Goal: Task Accomplishment & Management: Manage account settings

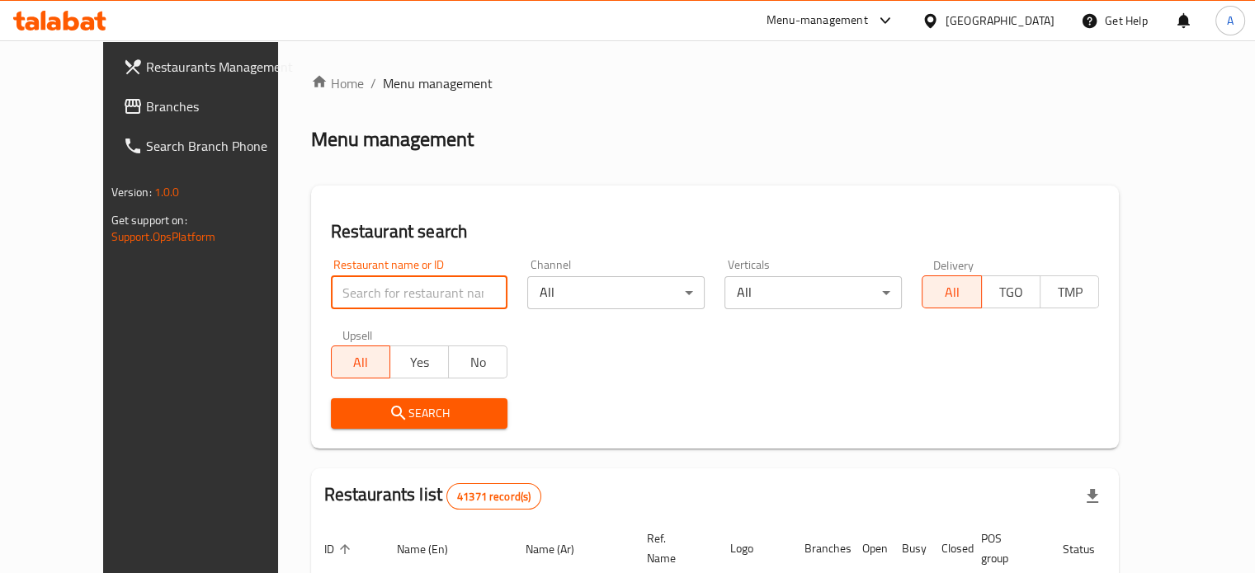
click at [340, 287] on input "search" at bounding box center [419, 292] width 177 height 33
type input "كشرى وحلوانى السلطان"
click button "Search" at bounding box center [419, 413] width 177 height 31
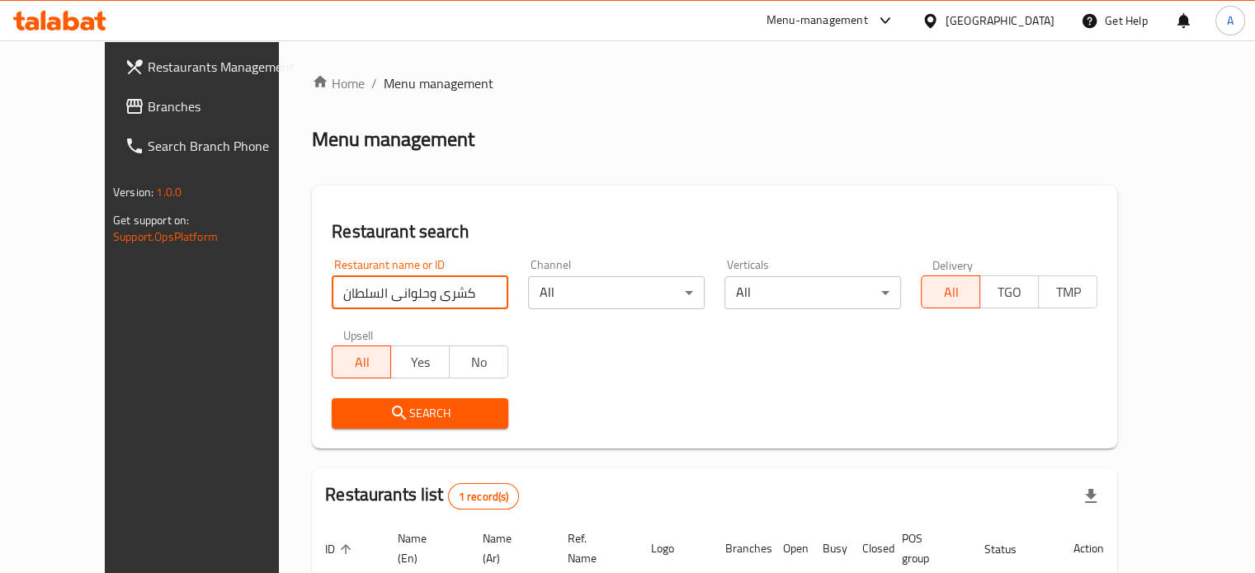
click at [433, 404] on span "Search" at bounding box center [420, 413] width 150 height 21
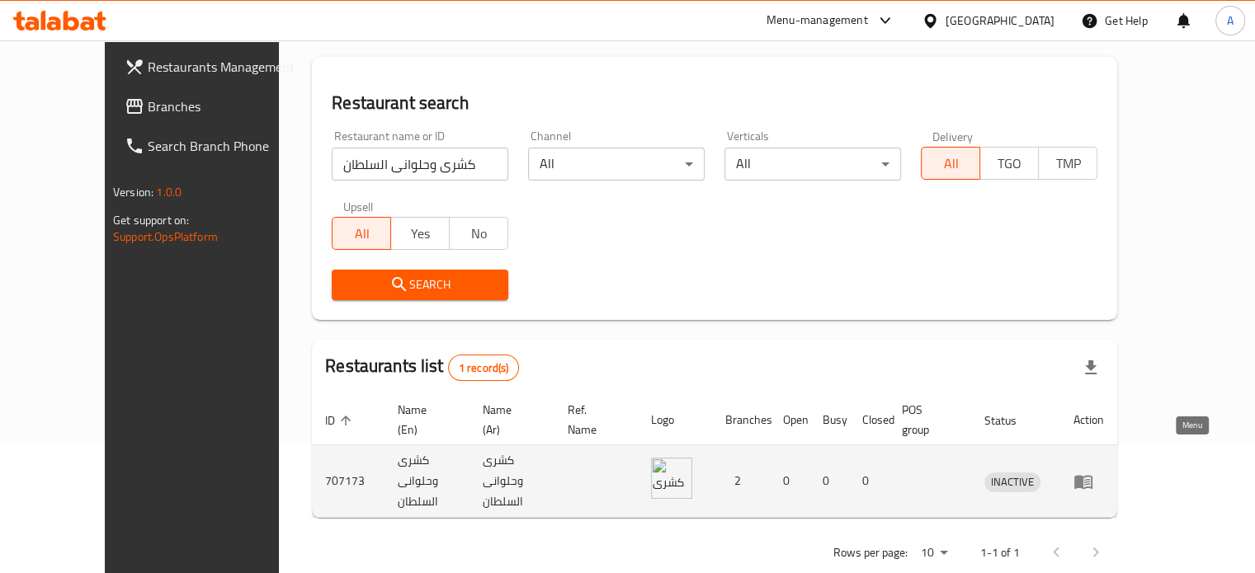
click at [1093, 472] on icon "enhanced table" at bounding box center [1083, 482] width 20 height 20
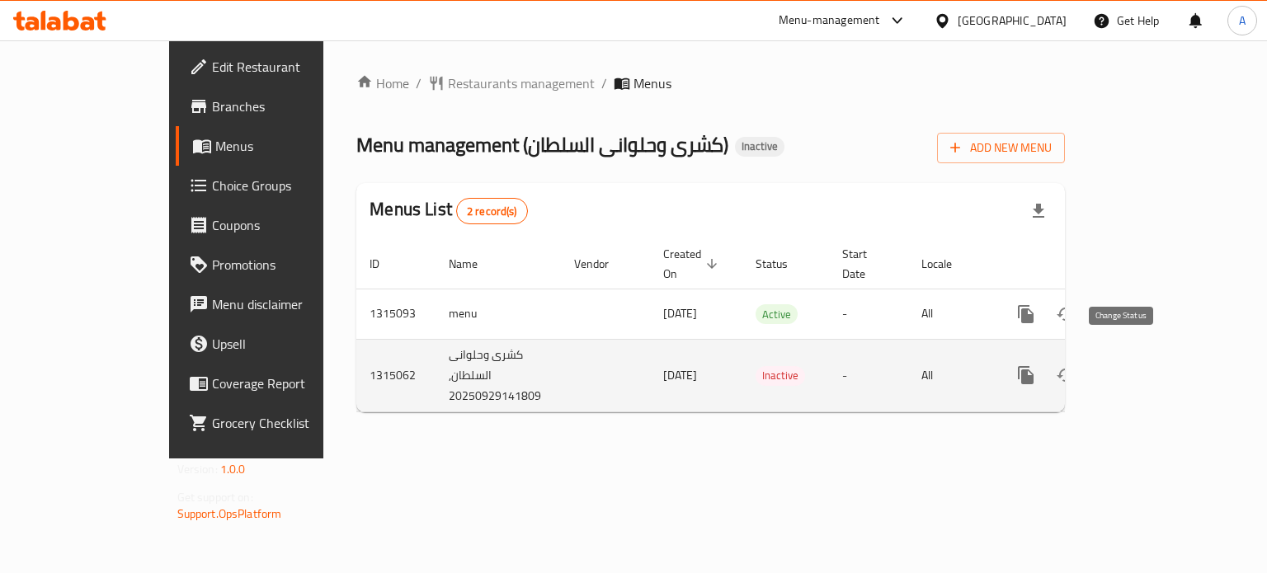
click at [1076, 365] on icon "enhanced table" at bounding box center [1066, 375] width 20 height 20
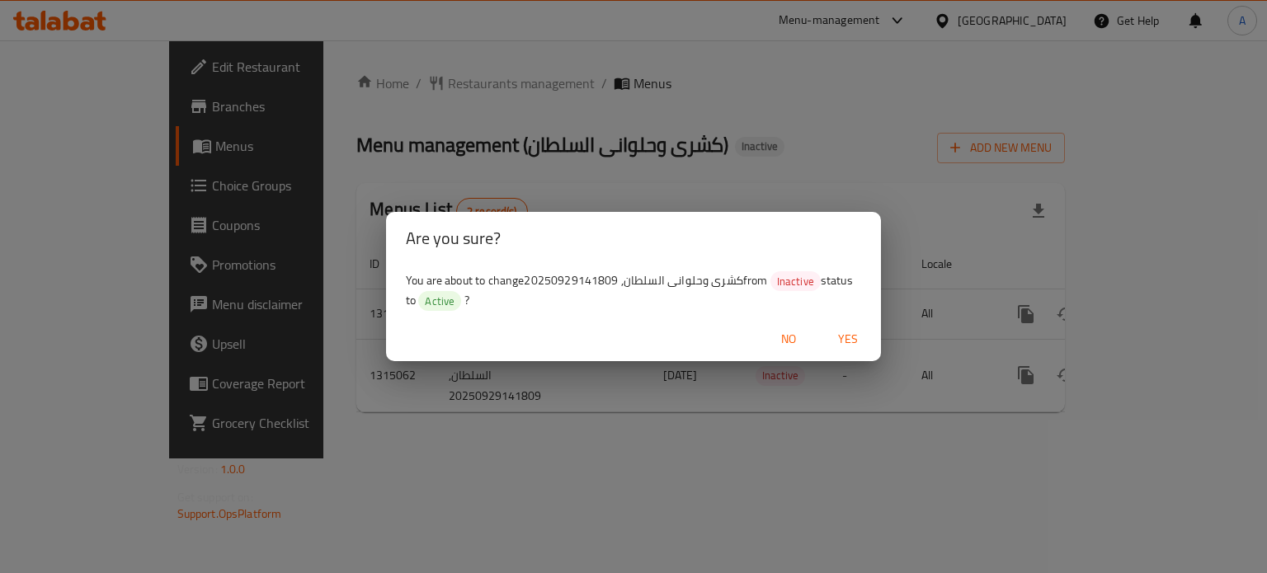
click at [788, 333] on span "No" at bounding box center [789, 339] width 40 height 21
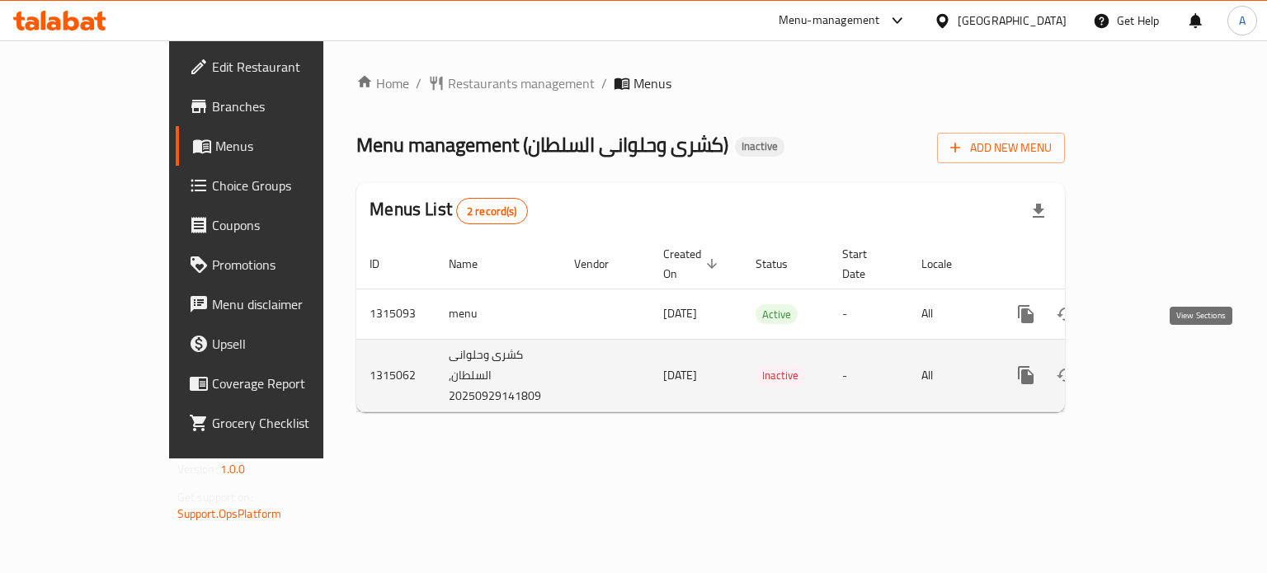
click at [1165, 356] on link "enhanced table" at bounding box center [1145, 376] width 40 height 40
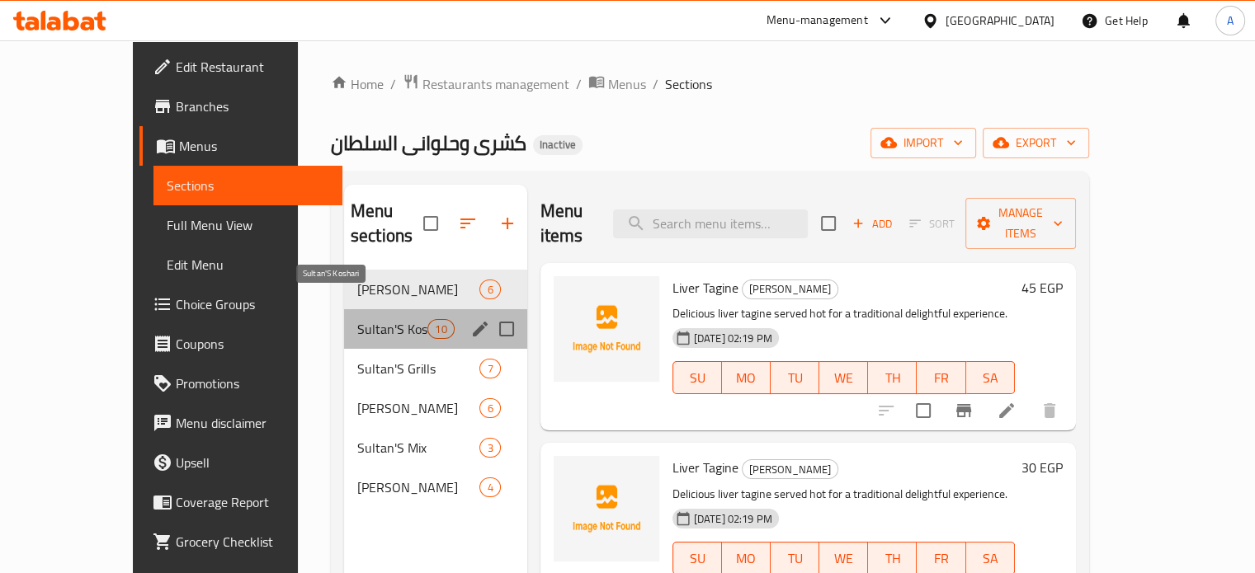
click at [357, 319] on span "Sultan'S Koshari" at bounding box center [392, 329] width 70 height 20
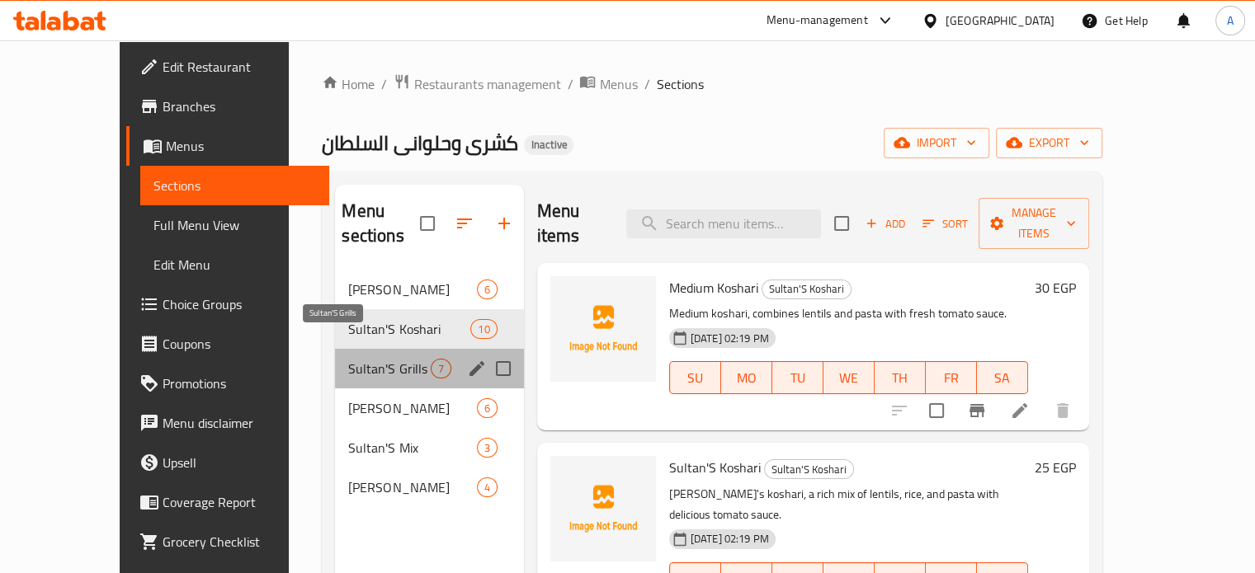
click at [348, 359] on span "Sultan'S Grills" at bounding box center [389, 369] width 82 height 20
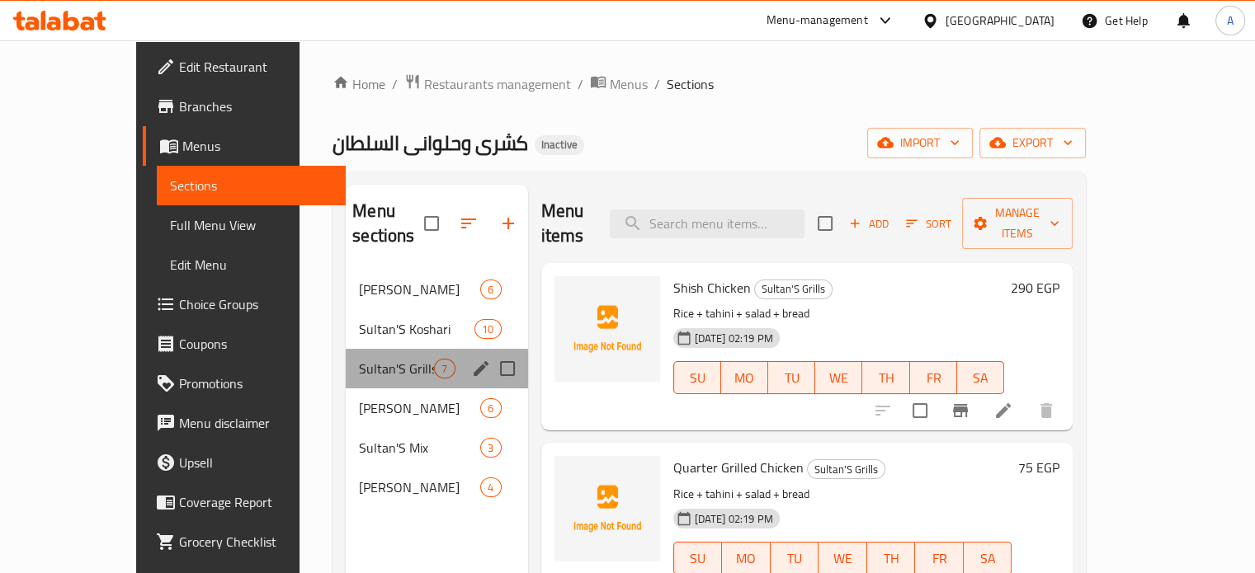
click at [346, 358] on div "Sultan'S Grills 7" at bounding box center [436, 369] width 181 height 40
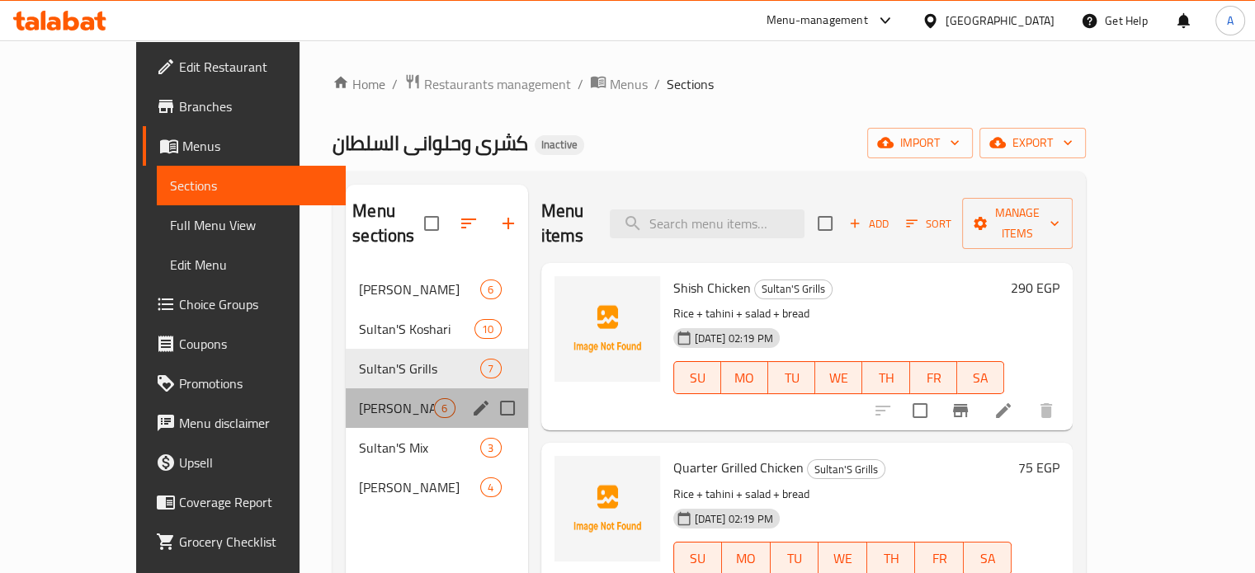
click at [346, 389] on div "Al Sultan Grill 6" at bounding box center [436, 409] width 181 height 40
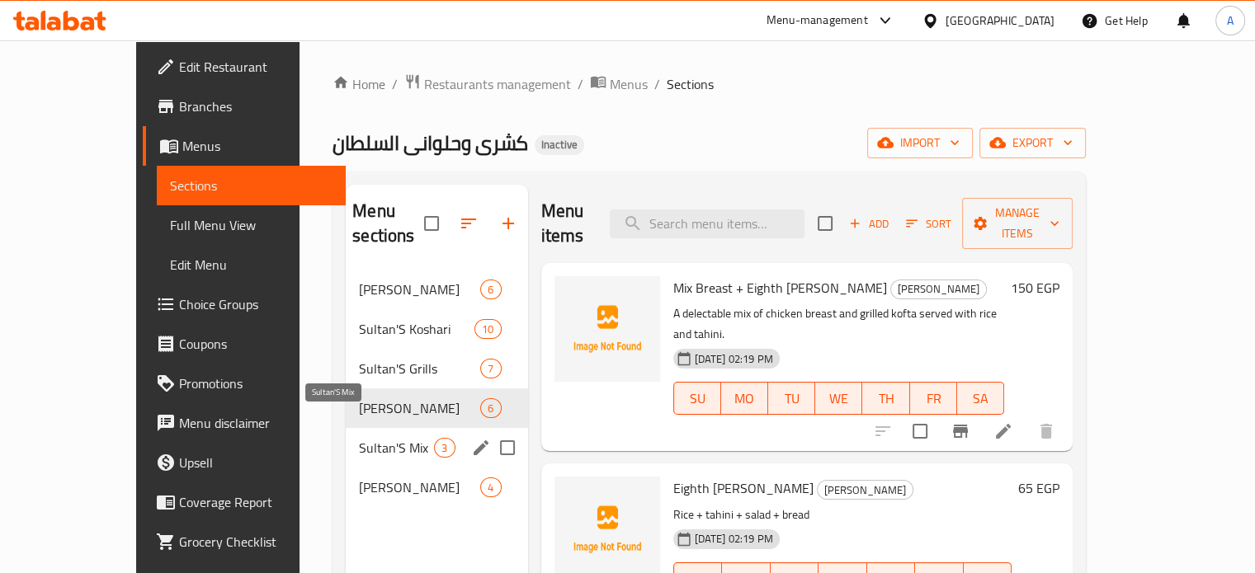
click at [359, 438] on span "Sultan'S Mix" at bounding box center [396, 448] width 75 height 20
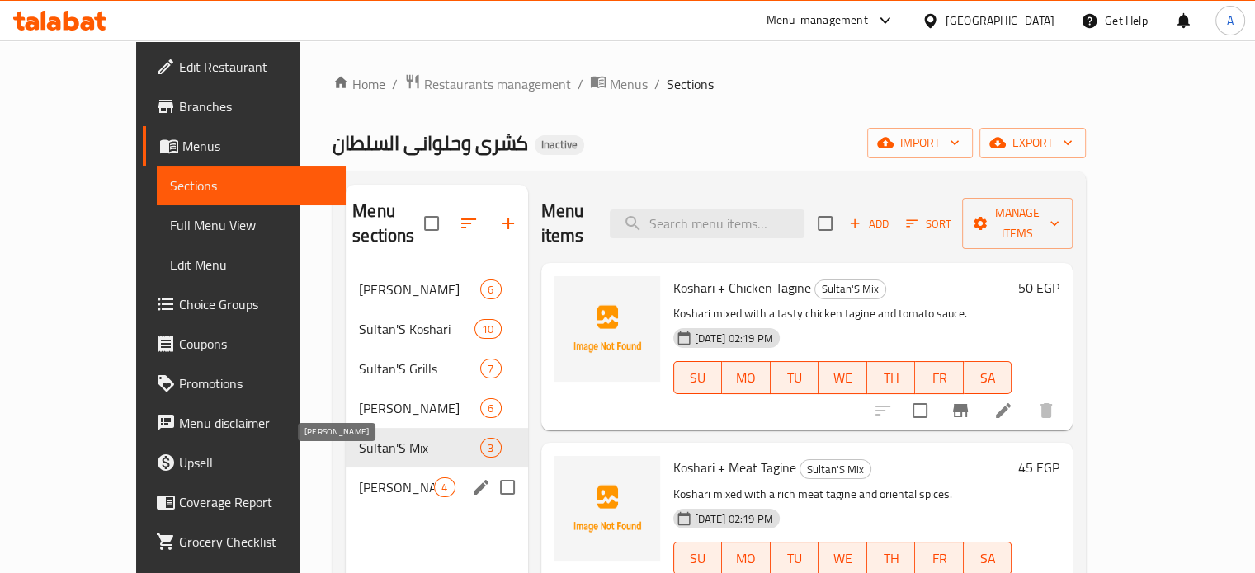
click at [359, 478] on span "Al Sultan Combo" at bounding box center [396, 488] width 75 height 20
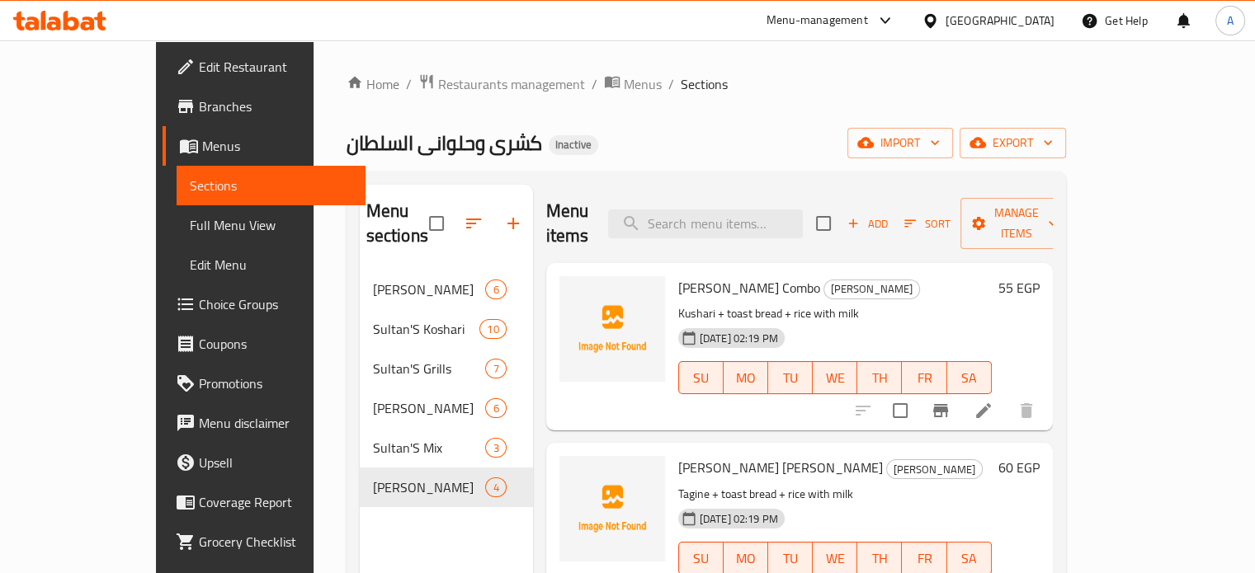
click at [532, 96] on div "Home / Restaurants management / Menus / Sections كشرى وحلوانى السلطان Inactive …" at bounding box center [705, 422] width 719 height 698
click at [624, 83] on span "Menus" at bounding box center [643, 84] width 38 height 20
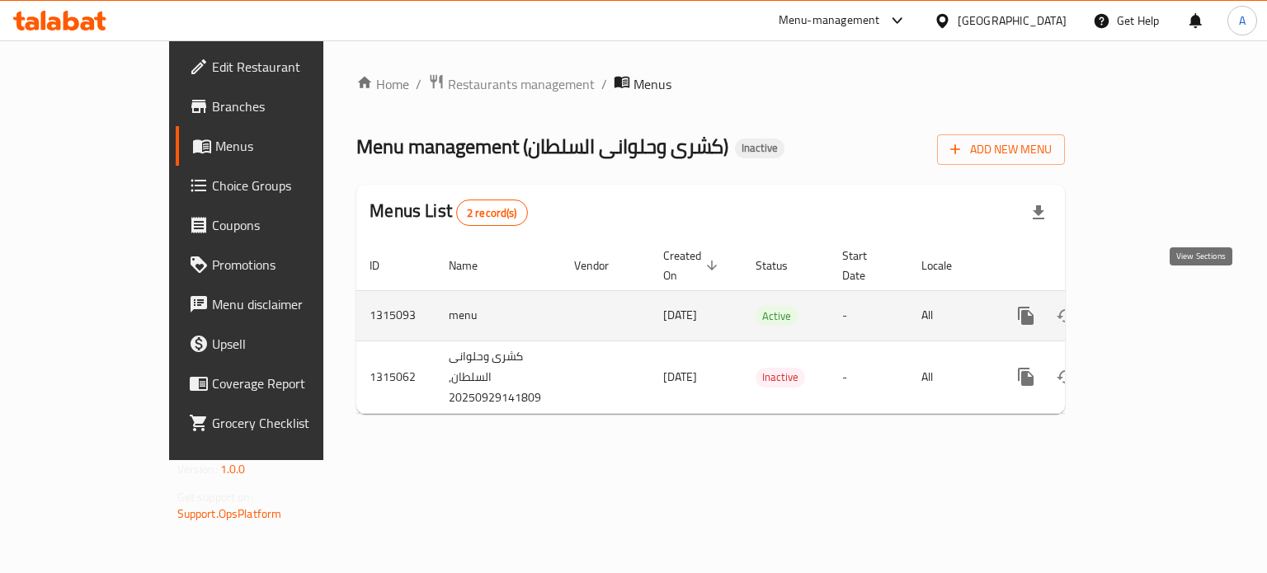
click at [1165, 307] on link "enhanced table" at bounding box center [1145, 316] width 40 height 40
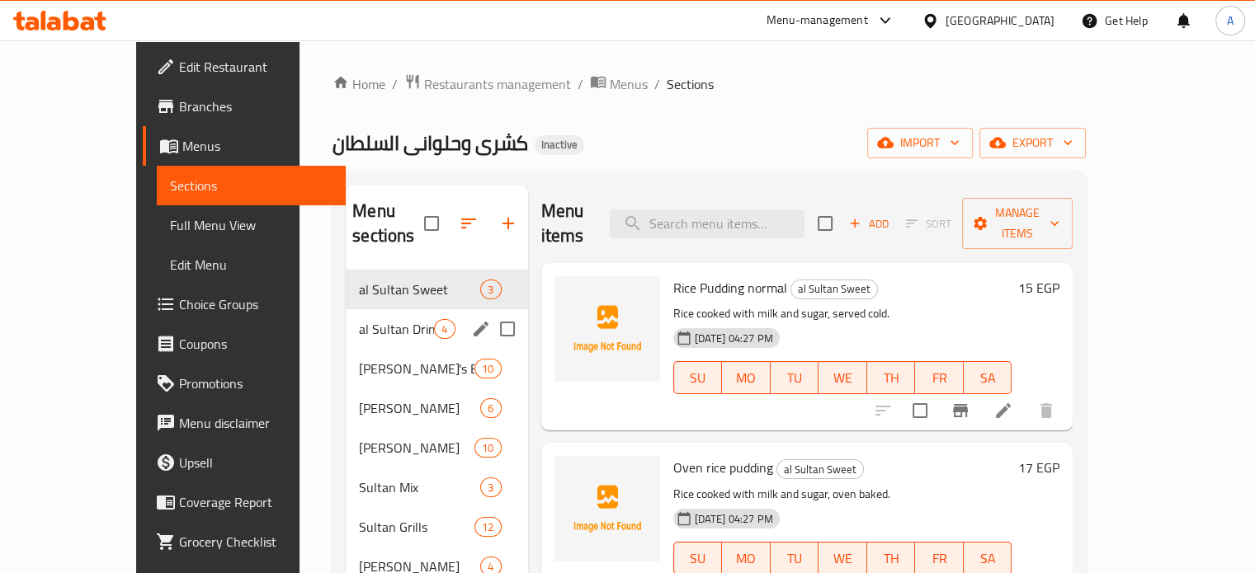
click at [370, 309] on div "al Sultan Drinks 4" at bounding box center [436, 329] width 181 height 40
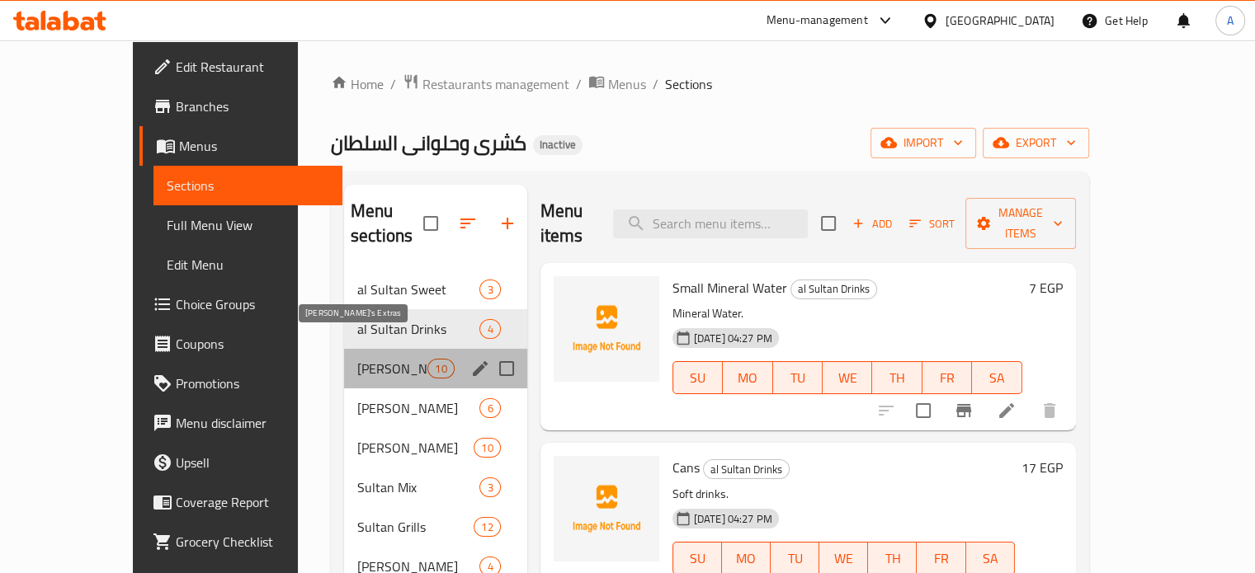
click at [357, 359] on span "[PERSON_NAME]'s Extras" at bounding box center [392, 369] width 70 height 20
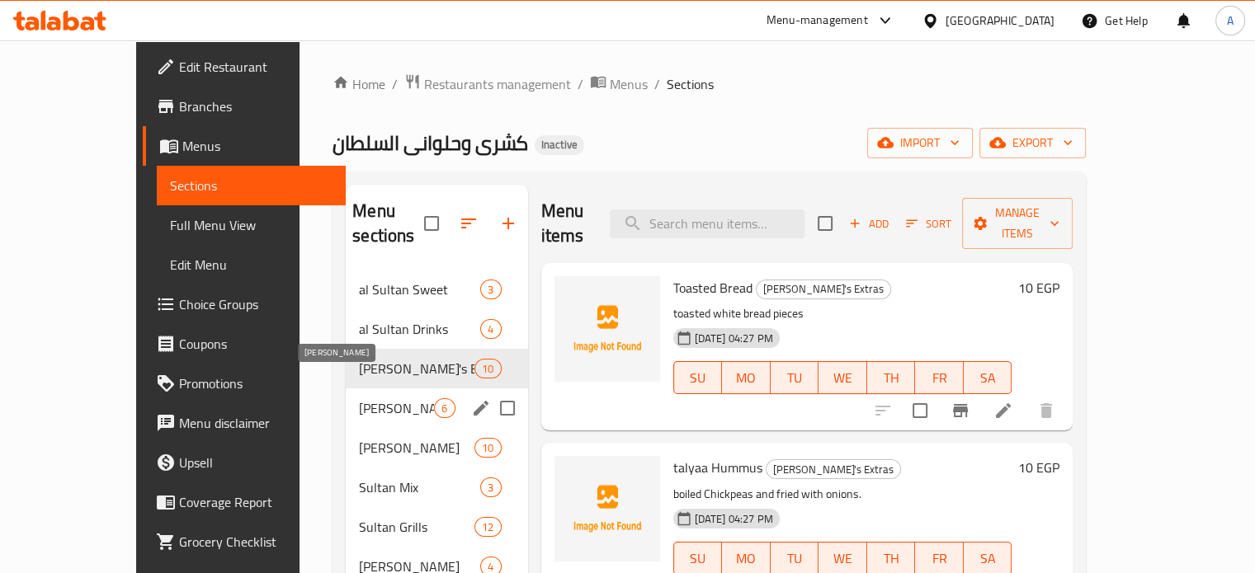
click at [359, 398] on span "[PERSON_NAME]" at bounding box center [396, 408] width 75 height 20
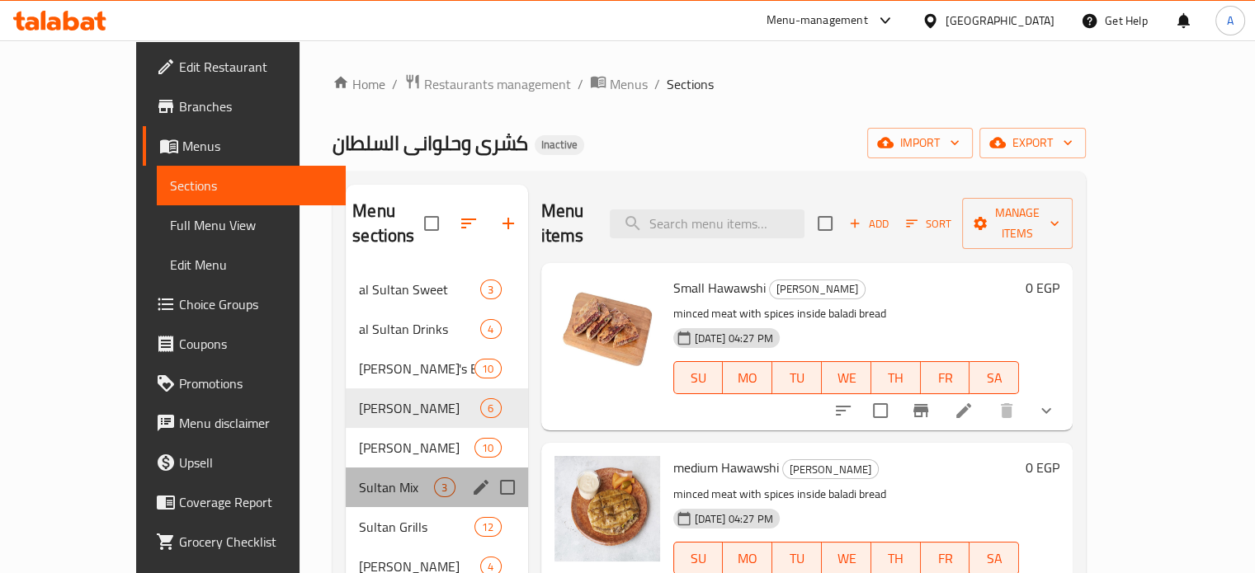
click at [346, 468] on div "Sultan Mix 3" at bounding box center [436, 488] width 181 height 40
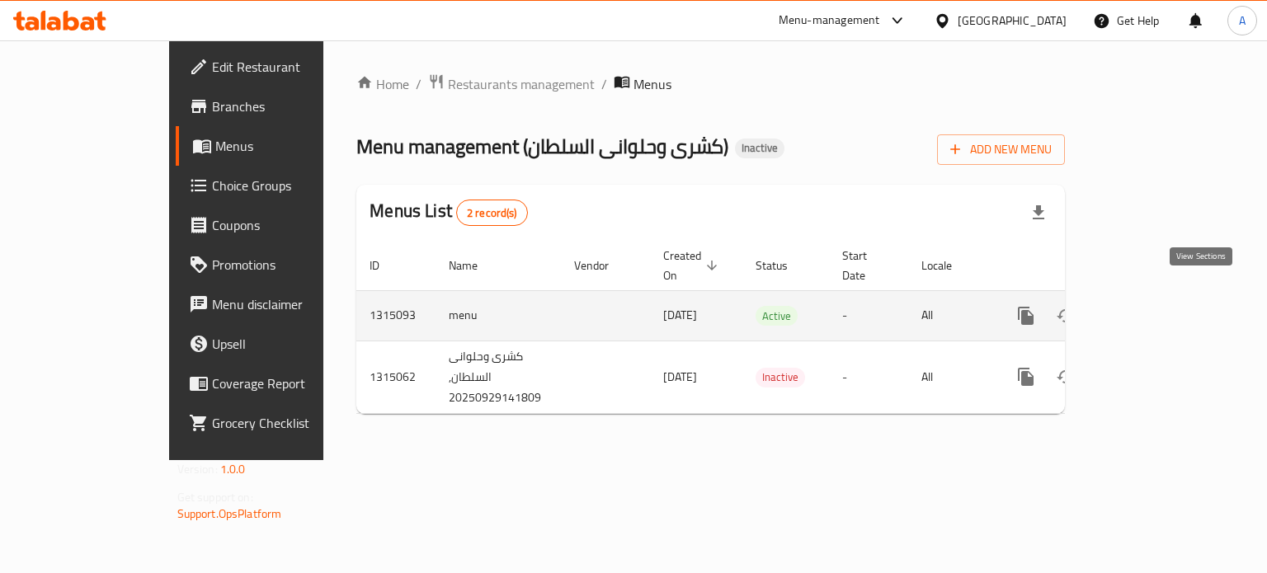
click at [1155, 306] on icon "enhanced table" at bounding box center [1145, 316] width 20 height 20
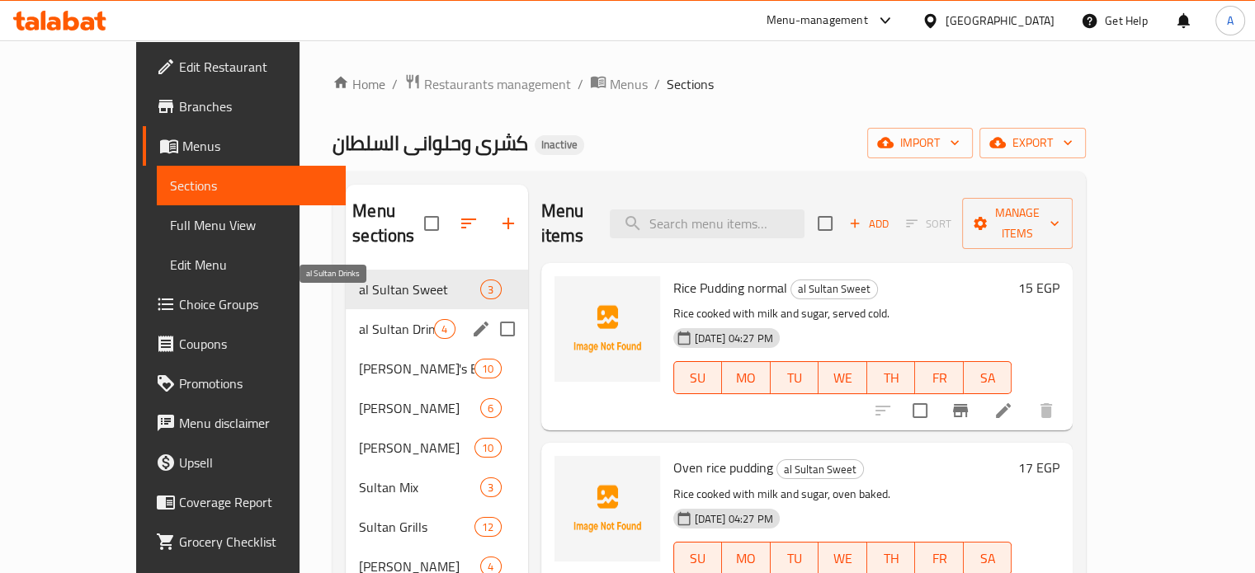
click at [359, 319] on span "al Sultan Drinks" at bounding box center [396, 329] width 75 height 20
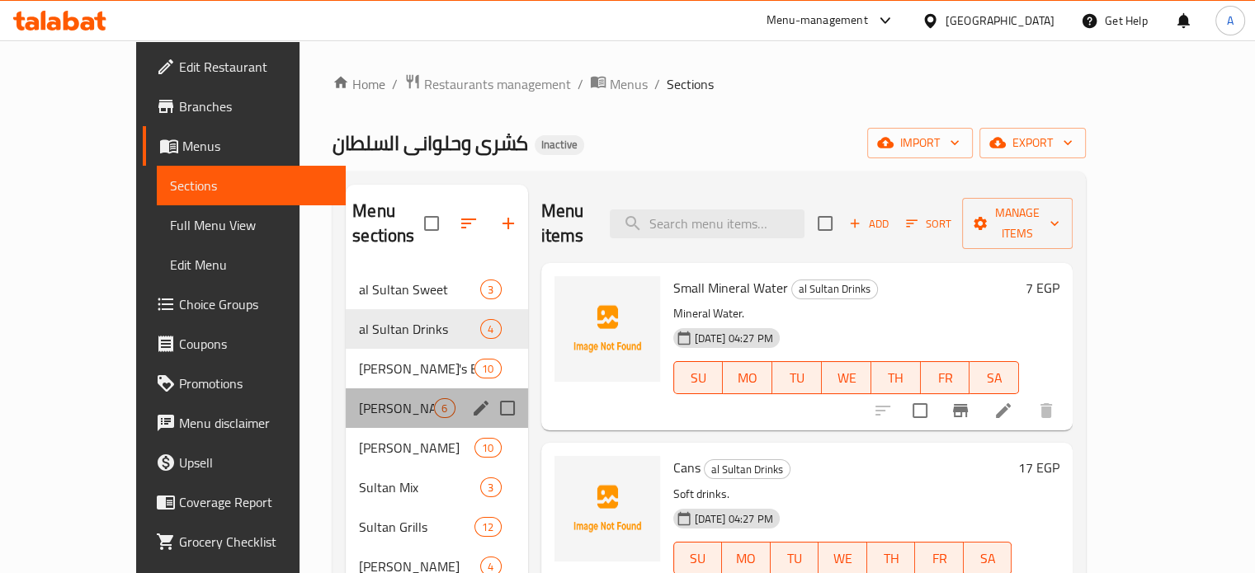
click at [363, 395] on div "Sultan Sandwich 6" at bounding box center [436, 409] width 181 height 40
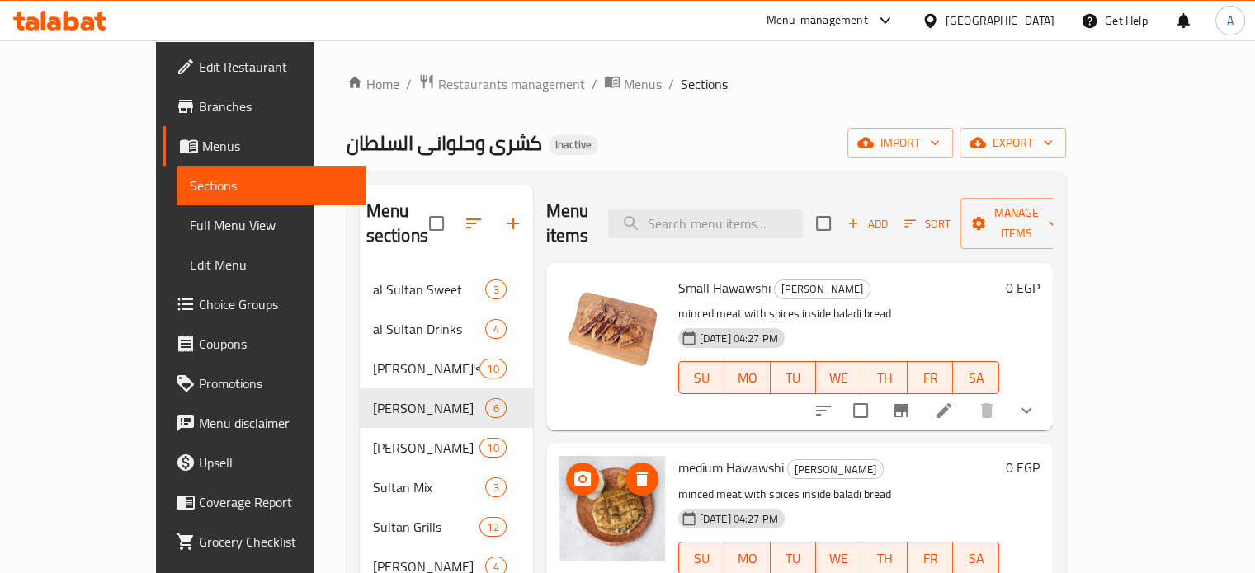
scroll to position [82, 0]
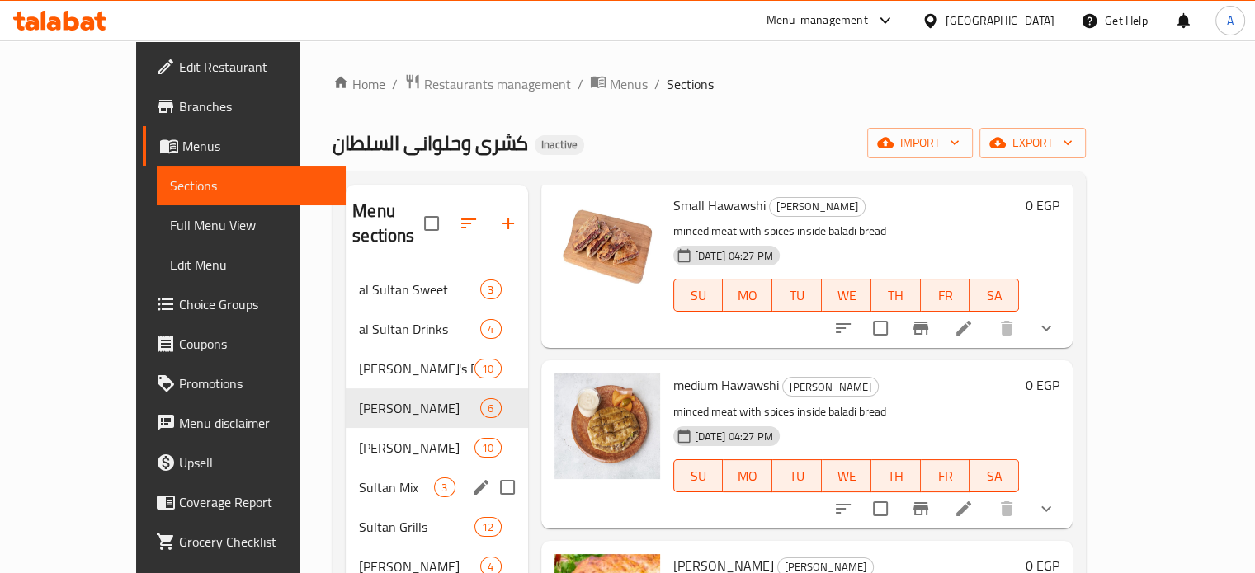
click at [346, 441] on div "Sultan Koshari 10" at bounding box center [436, 448] width 181 height 40
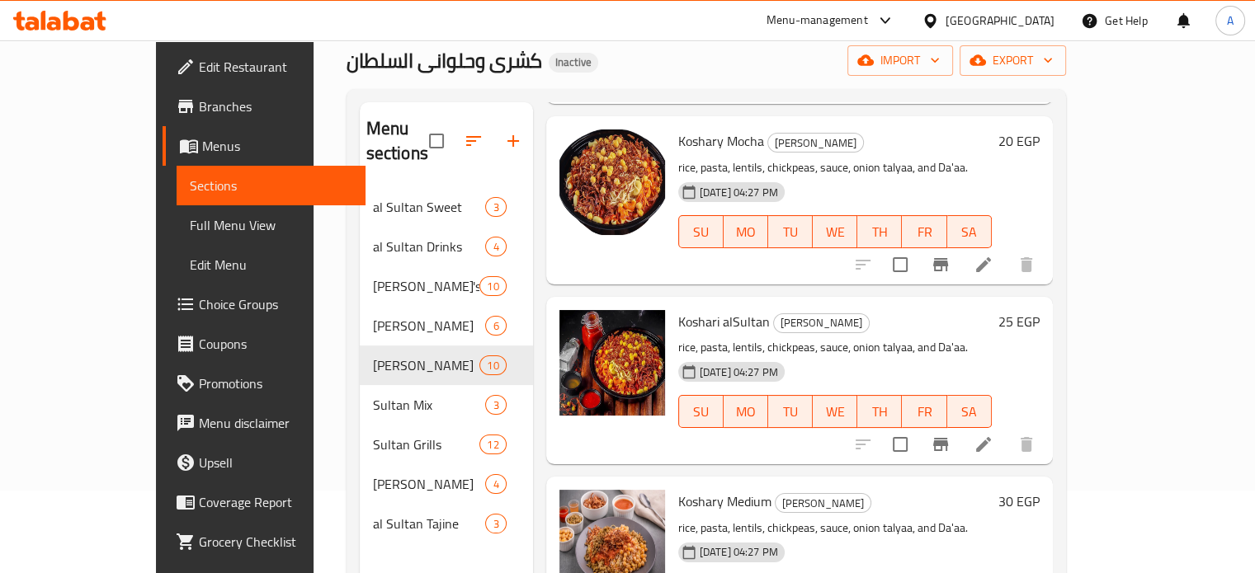
scroll to position [247, 0]
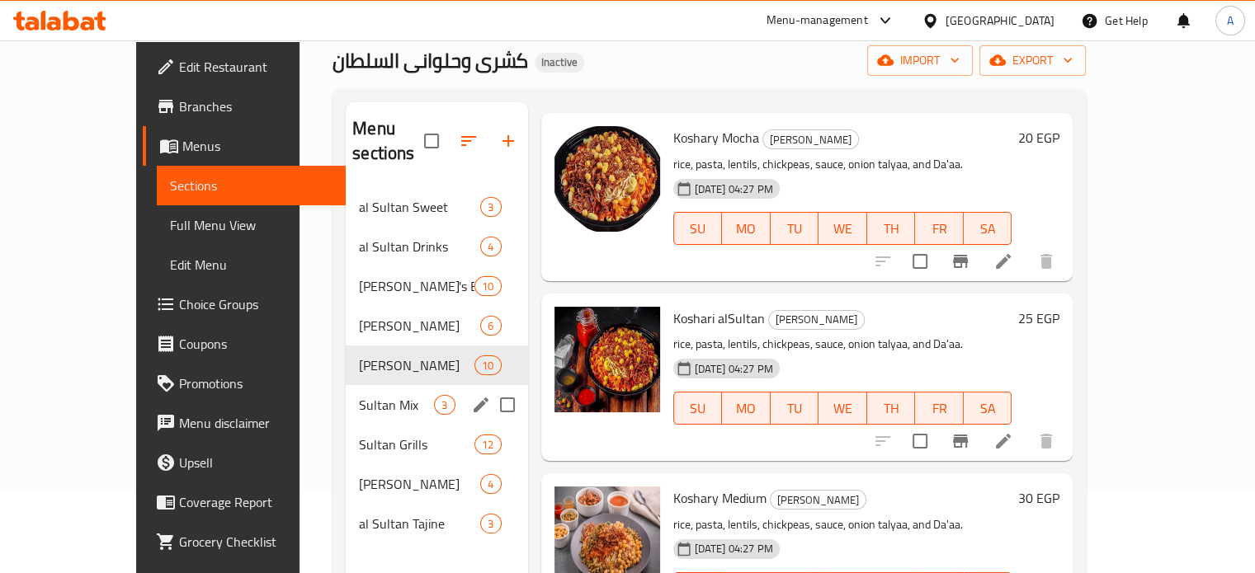
click at [346, 391] on div "Sultan Mix 3" at bounding box center [436, 405] width 181 height 40
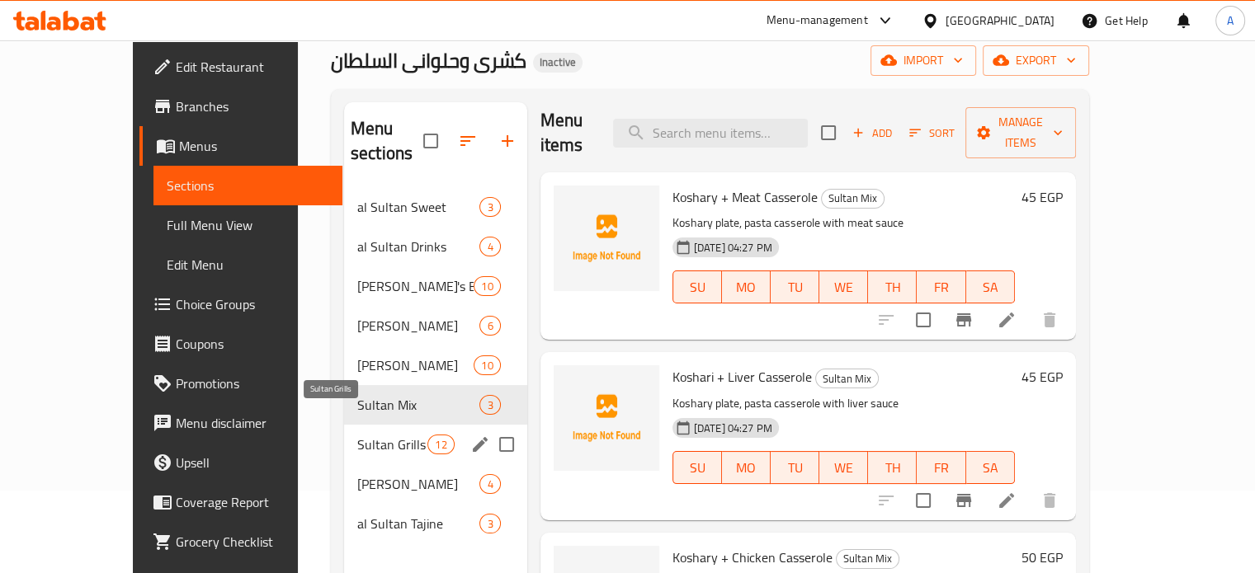
click at [357, 435] on span "Sultan Grills" at bounding box center [392, 445] width 70 height 20
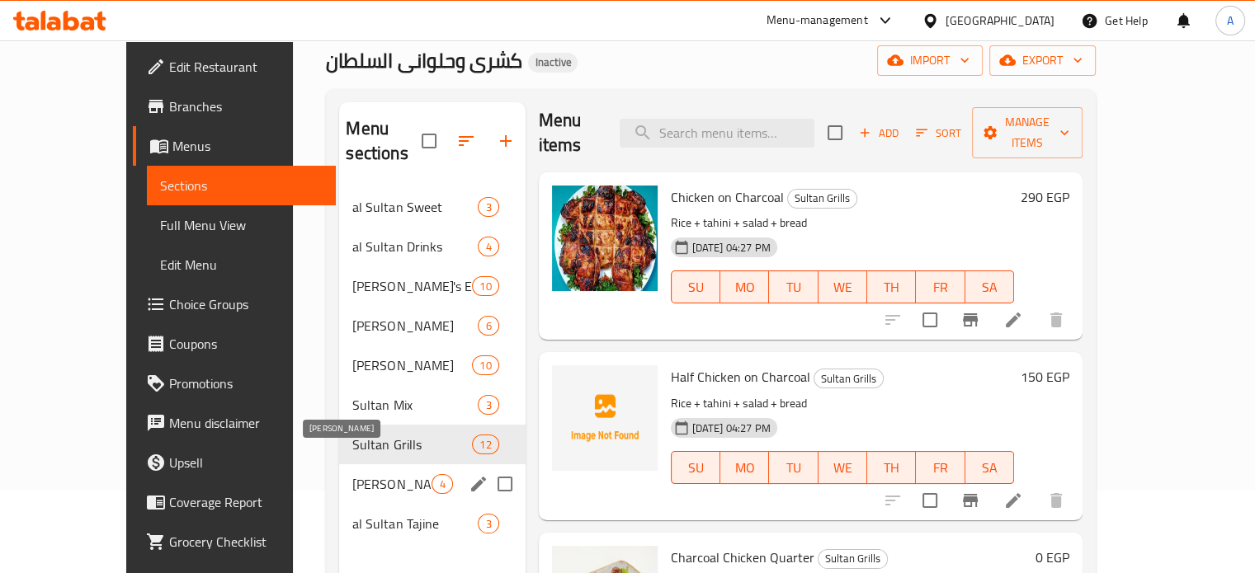
click at [352, 474] on span "[PERSON_NAME]" at bounding box center [391, 484] width 79 height 20
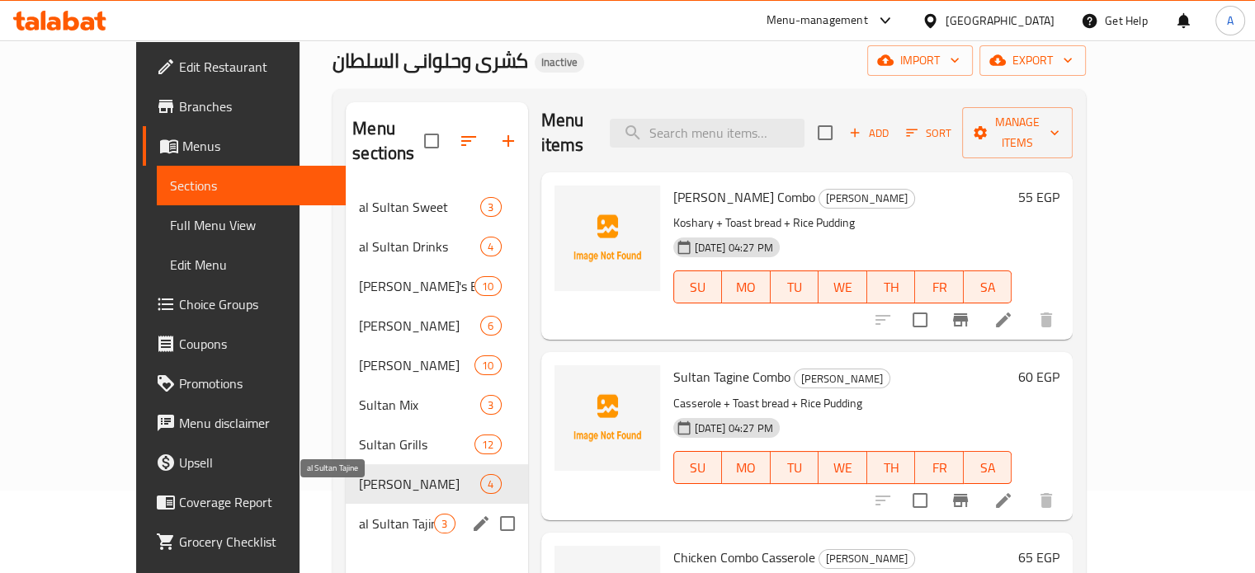
click at [359, 514] on span "al Sultan Tajine" at bounding box center [396, 524] width 75 height 20
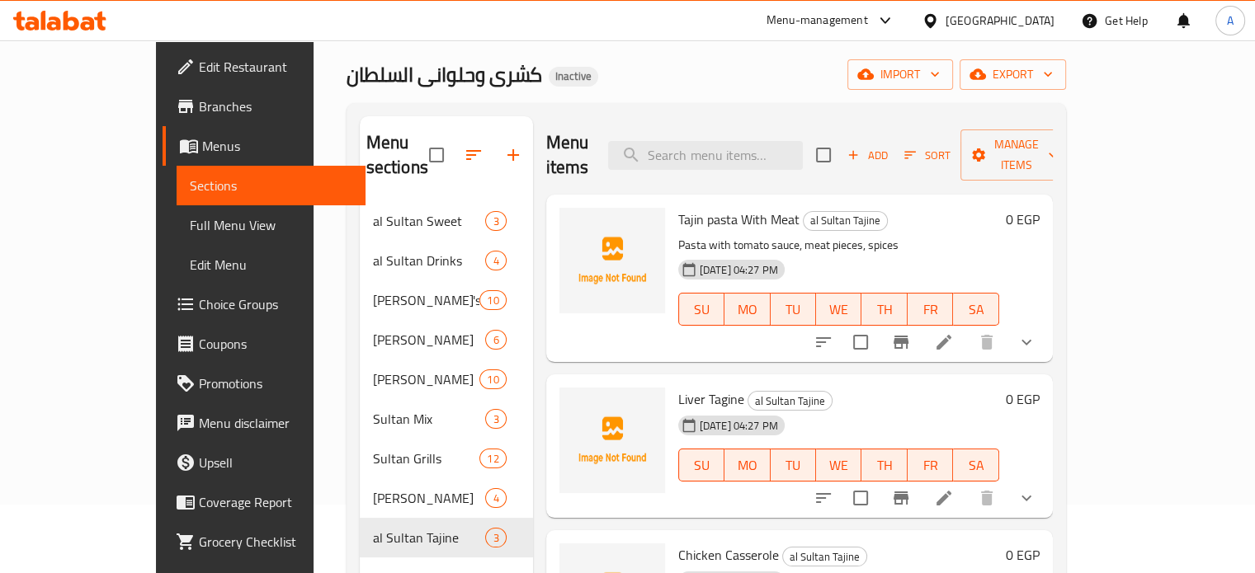
scroll to position [66, 0]
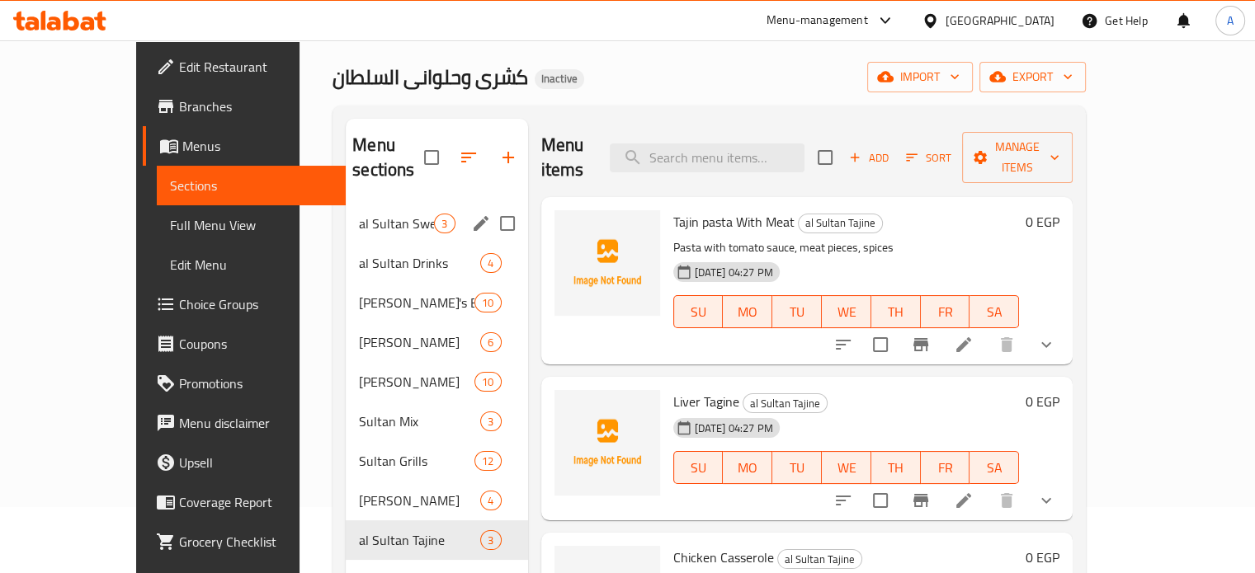
click at [359, 214] on span "al Sultan Sweet" at bounding box center [396, 224] width 75 height 20
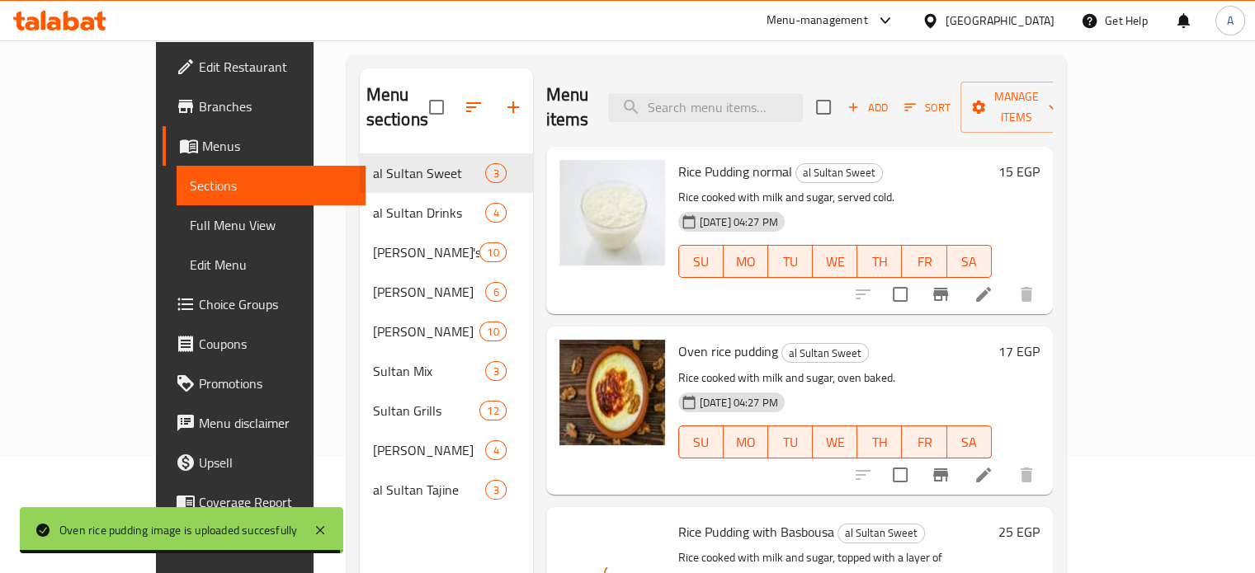
scroll to position [106, 0]
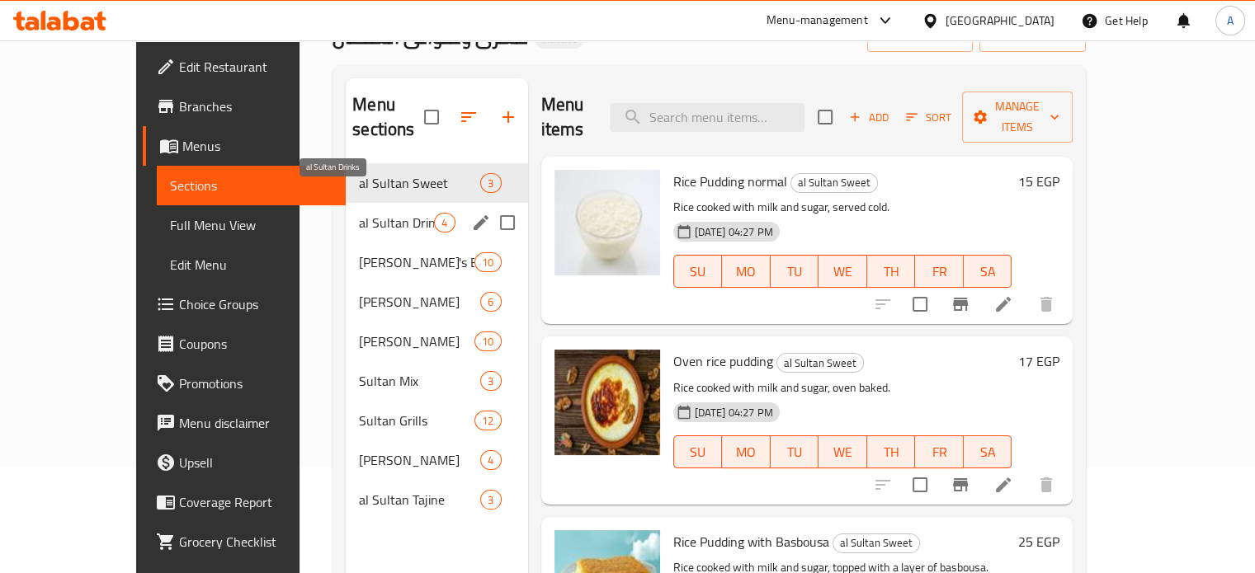
click at [360, 213] on span "al Sultan Drinks" at bounding box center [396, 223] width 75 height 20
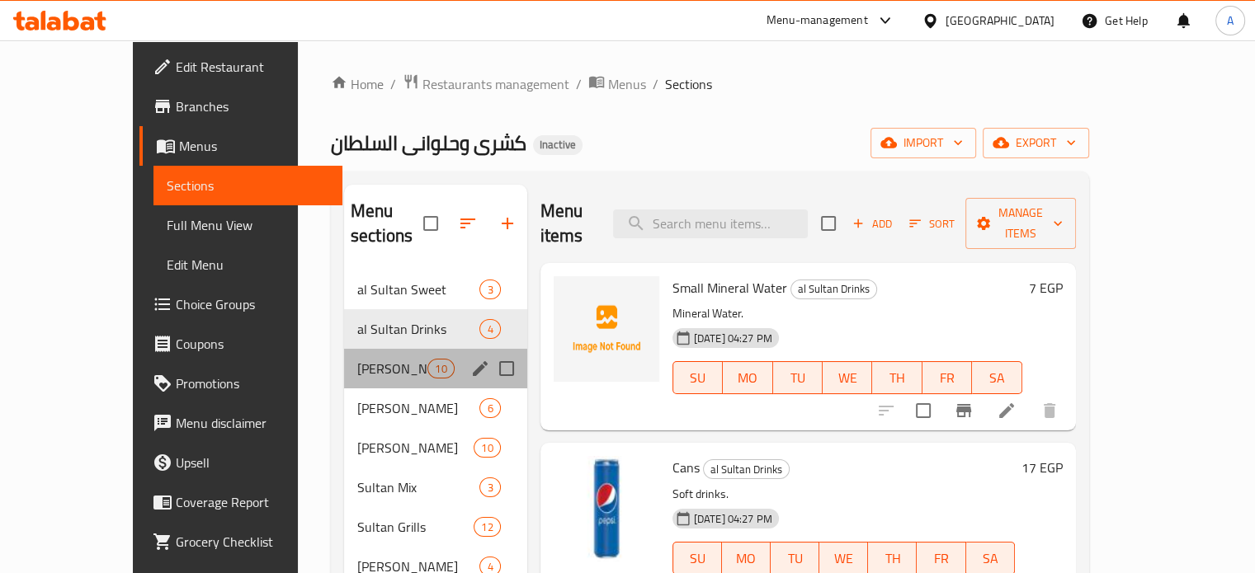
click at [344, 356] on div "Sultan's Extras 10" at bounding box center [435, 369] width 183 height 40
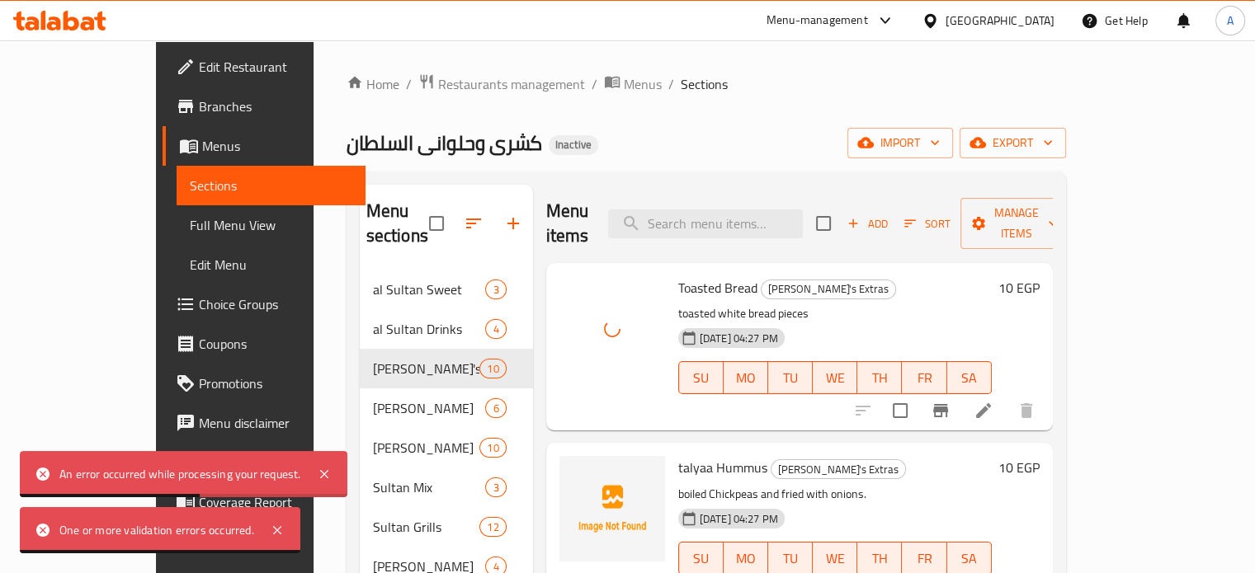
click at [711, 137] on div "كشرى وحلوانى السلطان Inactive import export" at bounding box center [705, 143] width 719 height 31
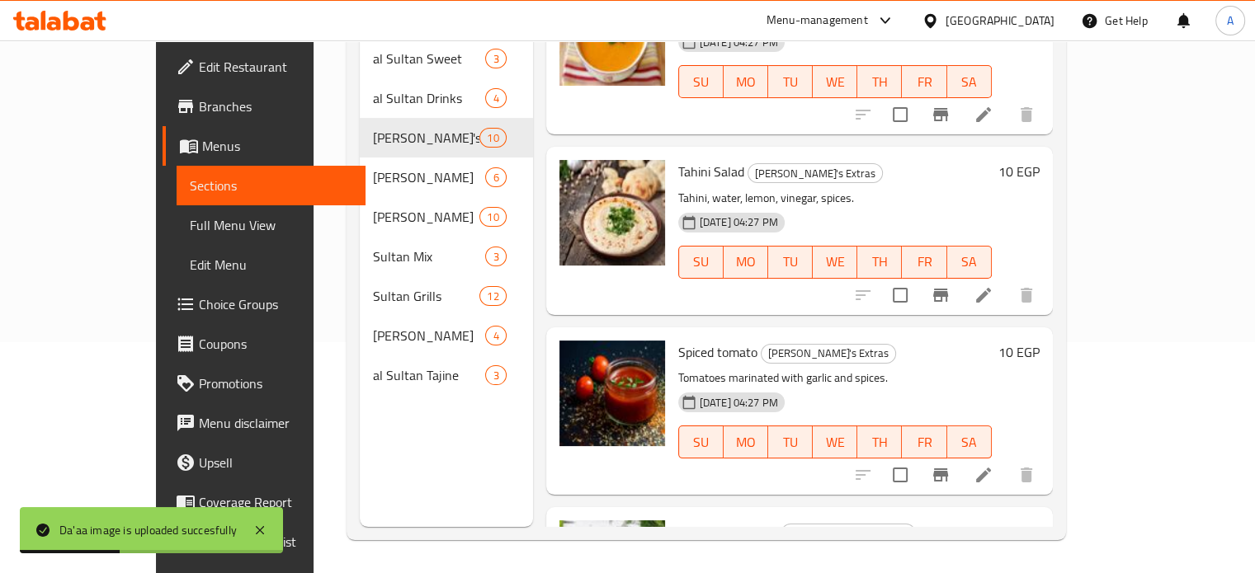
scroll to position [337, 0]
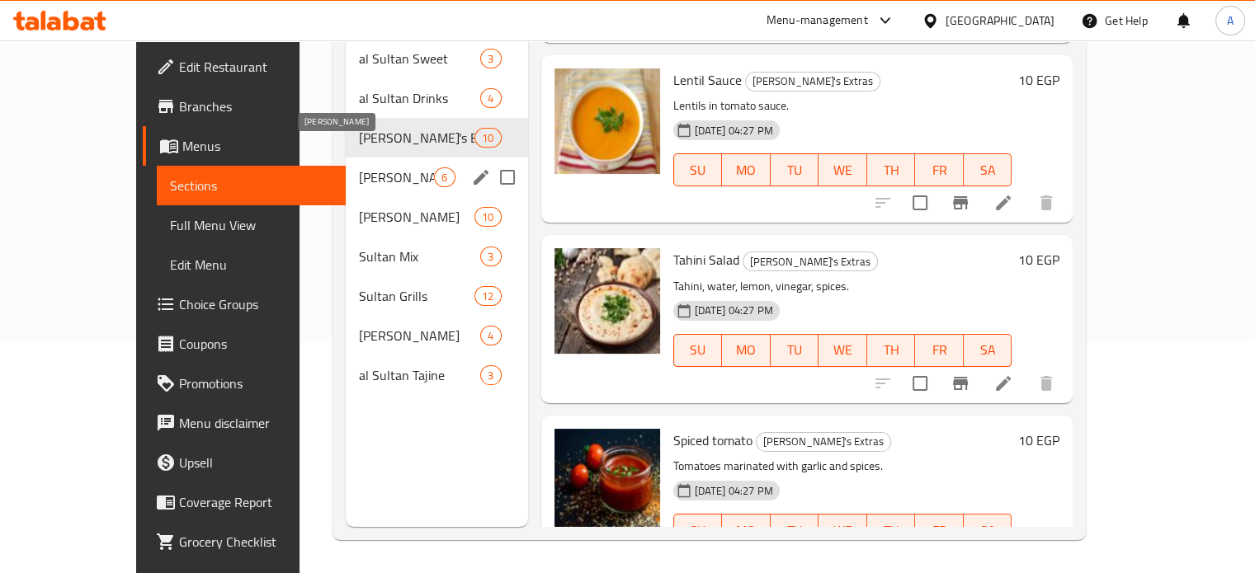
click at [359, 167] on span "[PERSON_NAME]" at bounding box center [396, 177] width 75 height 20
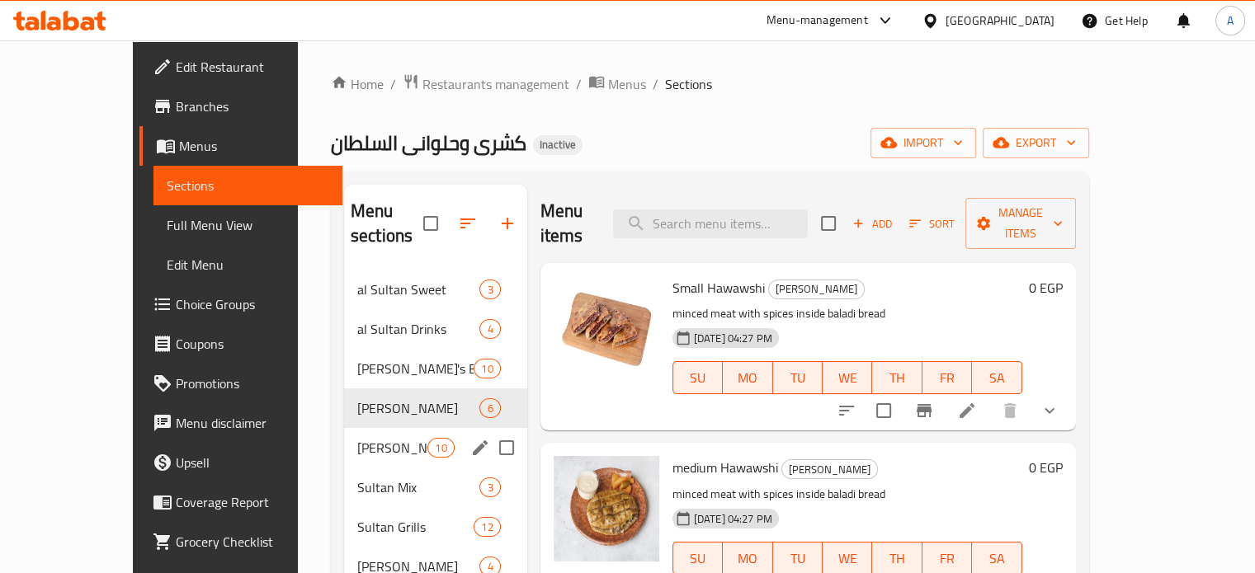
click at [344, 439] on div "Sultan Koshari 10" at bounding box center [435, 448] width 183 height 40
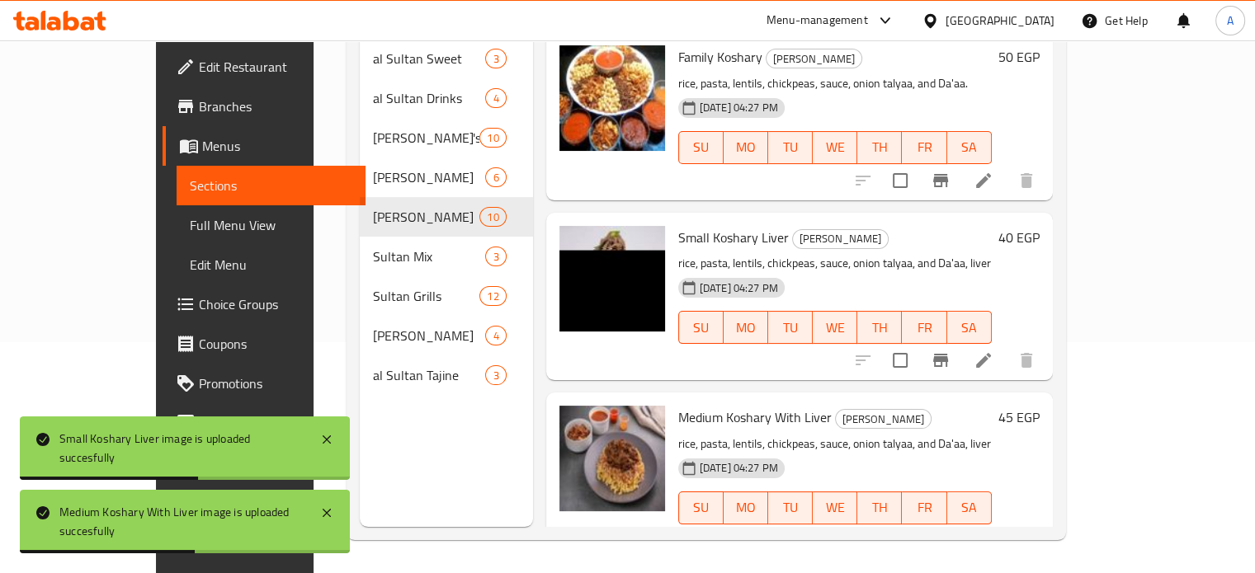
scroll to position [849, 0]
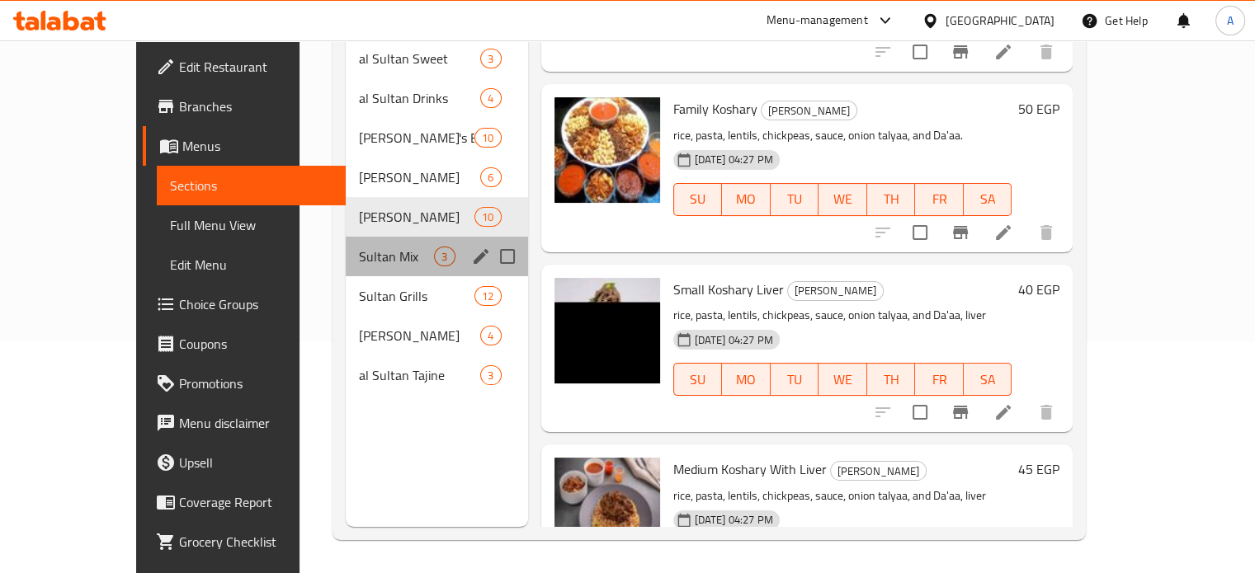
click at [346, 237] on div "Sultan Mix 3" at bounding box center [436, 257] width 181 height 40
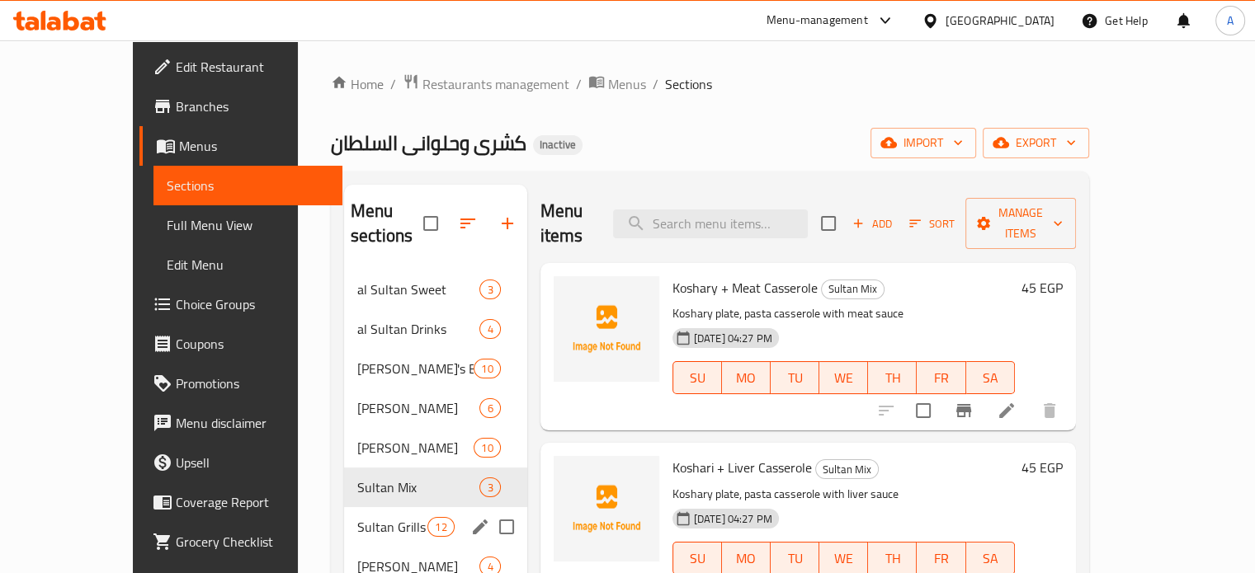
click at [359, 517] on span "Sultan Grills" at bounding box center [392, 527] width 70 height 20
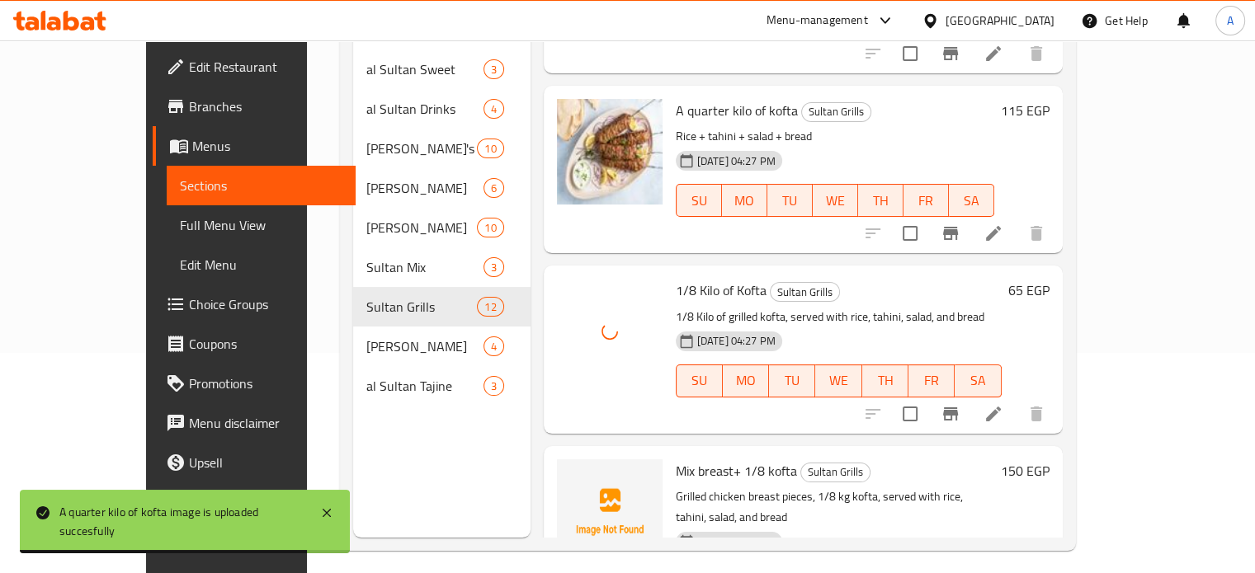
scroll to position [231, 0]
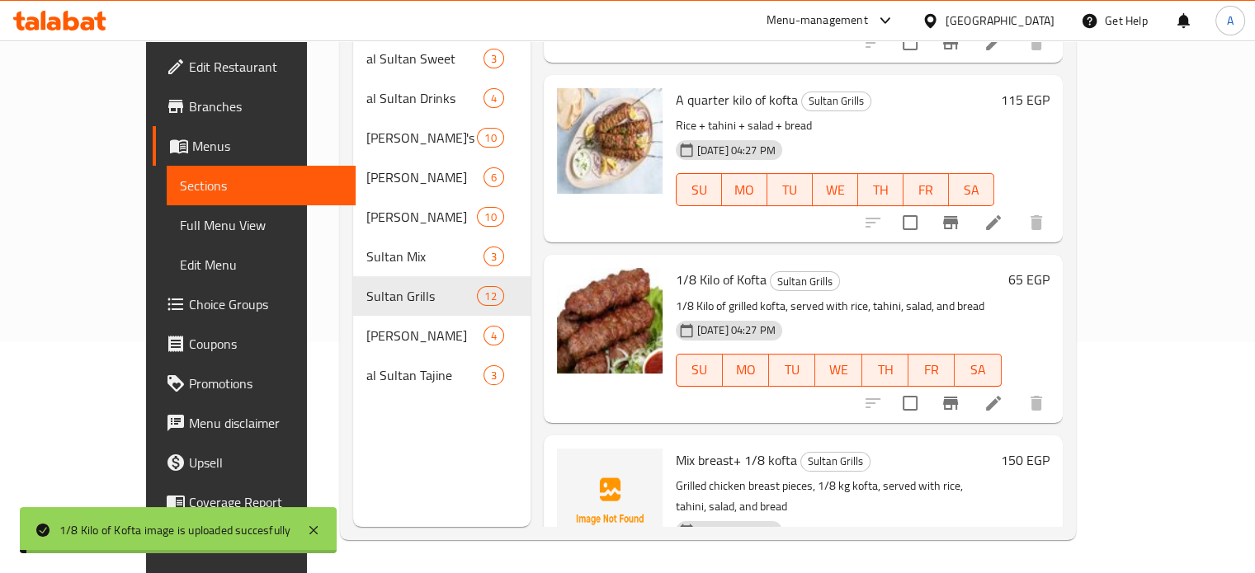
click at [1056, 355] on div "1/8 Kilo of Kofta Sultan Grills 1/8 Kilo of grilled kofta, served with rice, ta…" at bounding box center [862, 339] width 387 height 154
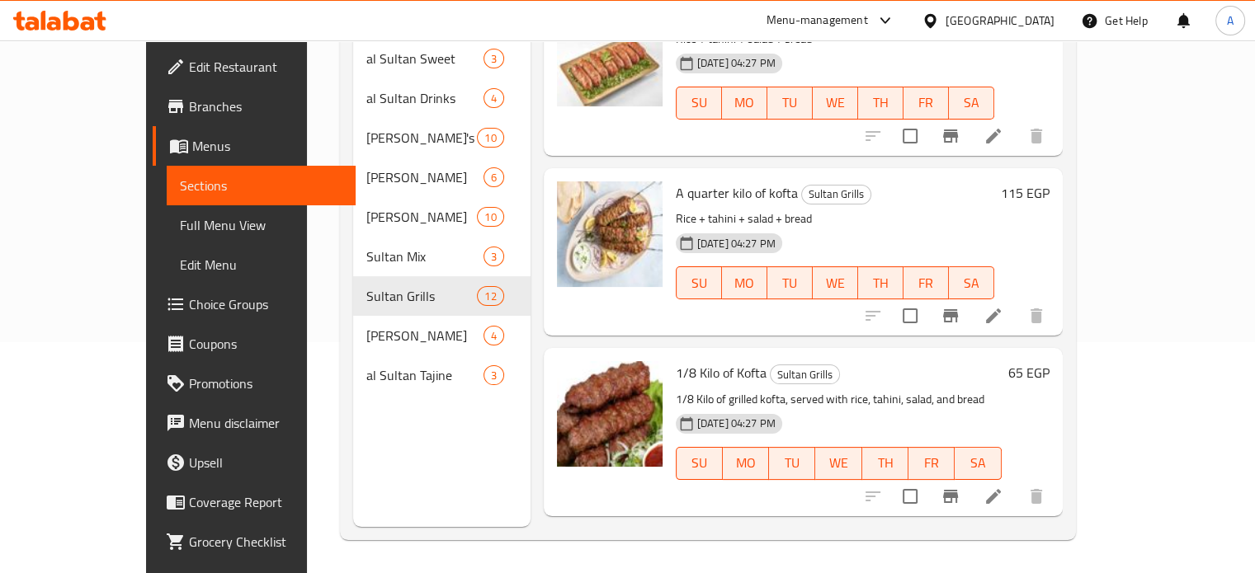
scroll to position [1303, 0]
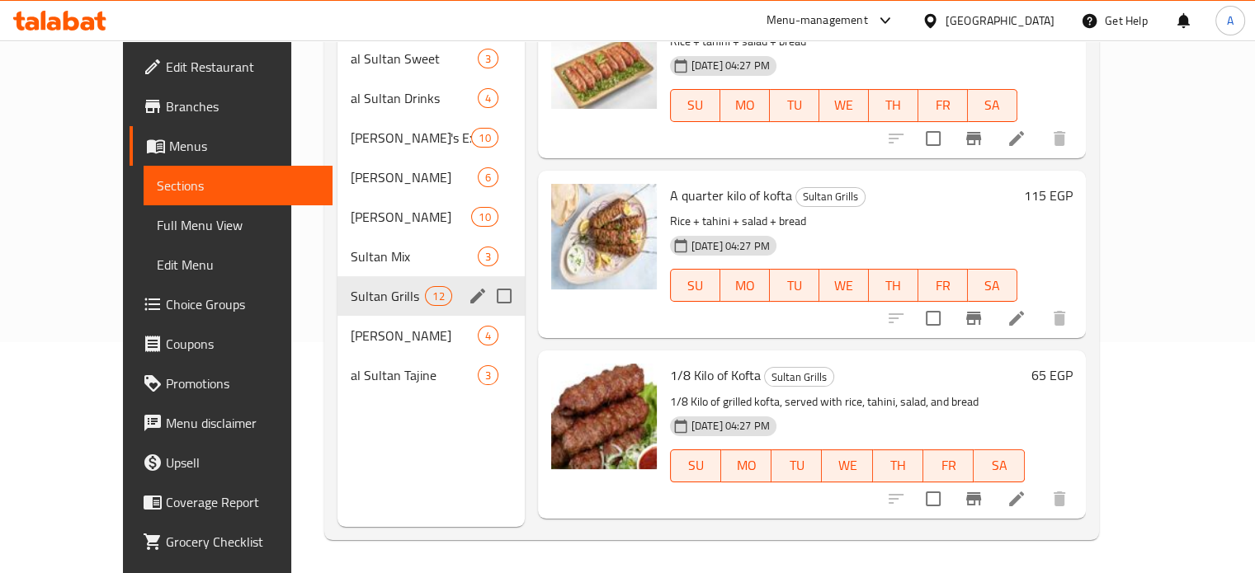
click at [337, 289] on div "Sultan Grills 12" at bounding box center [430, 296] width 187 height 40
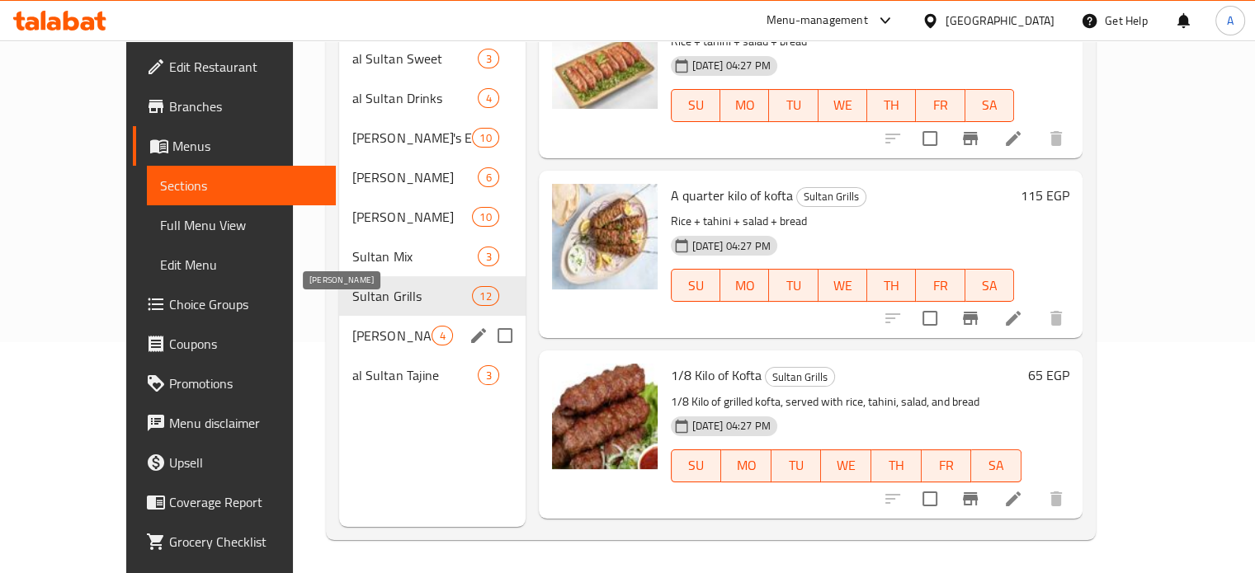
click at [352, 326] on span "[PERSON_NAME]" at bounding box center [391, 336] width 79 height 20
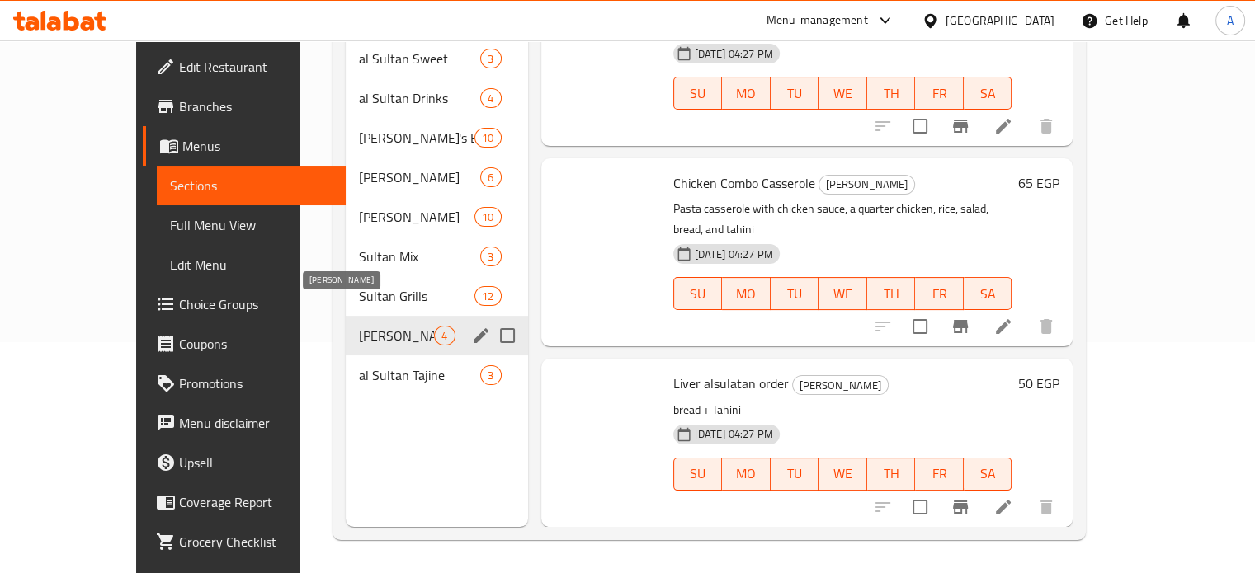
scroll to position [188, 0]
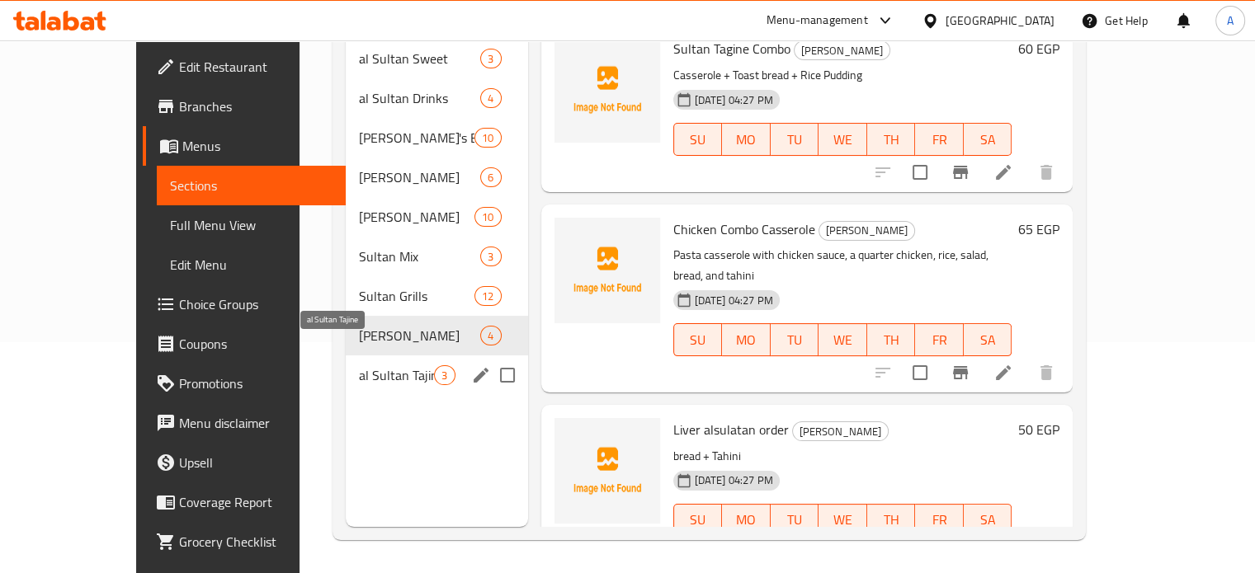
click at [359, 365] on span "al Sultan Tajine" at bounding box center [396, 375] width 75 height 20
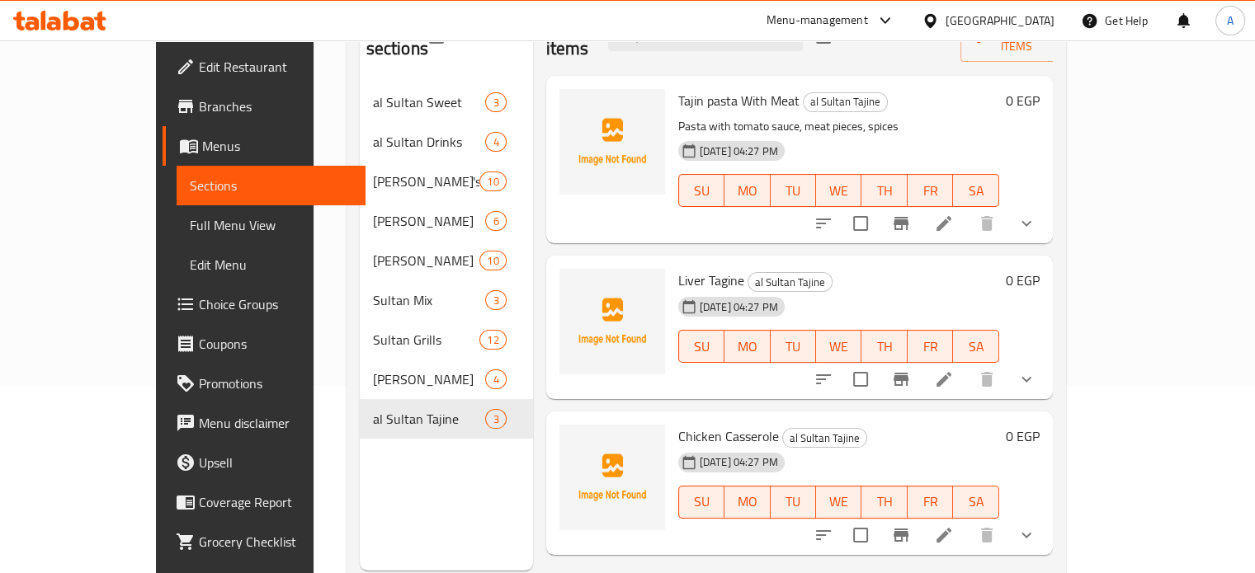
scroll to position [188, 0]
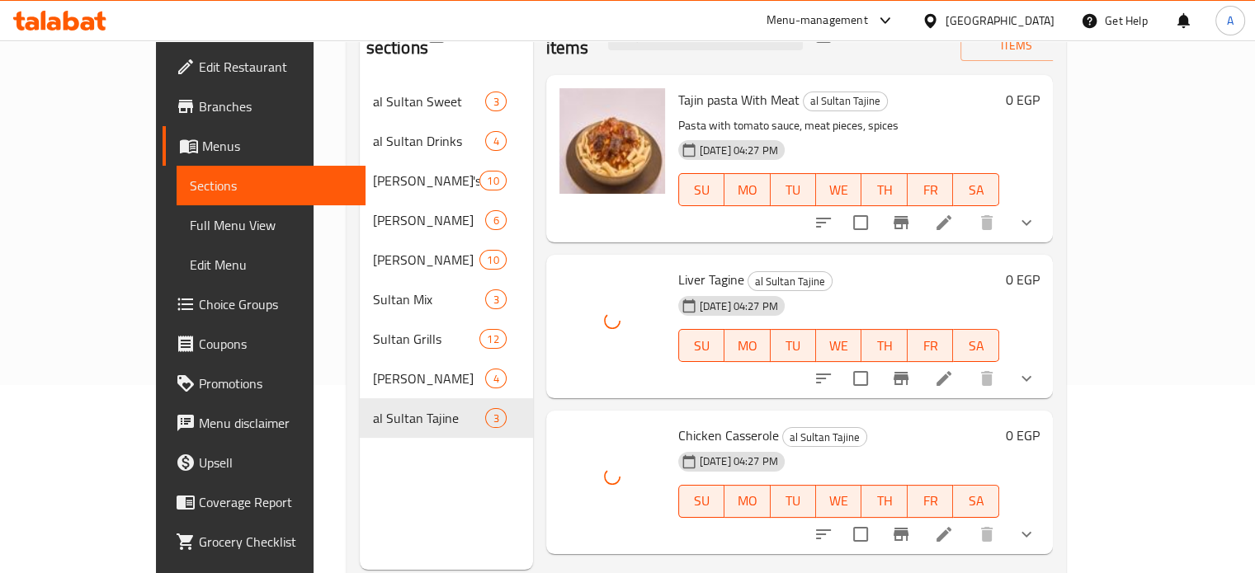
click at [915, 445] on div "29-09-2025 04:27 PM SU MO TU WE TH FR SA" at bounding box center [839, 489] width 334 height 89
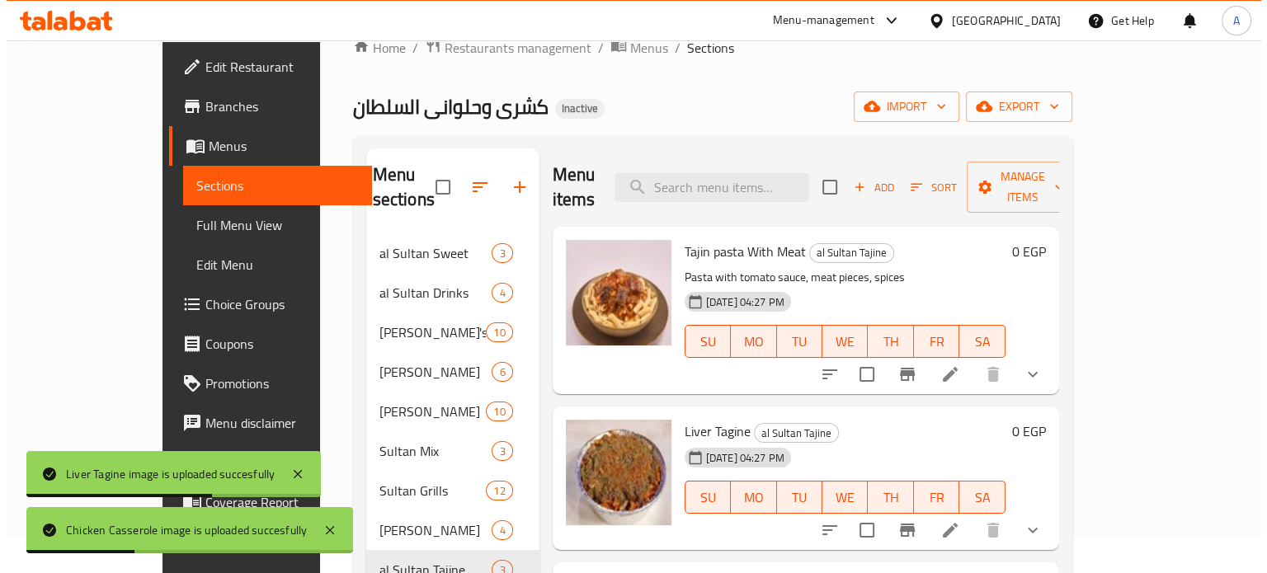
scroll to position [17, 0]
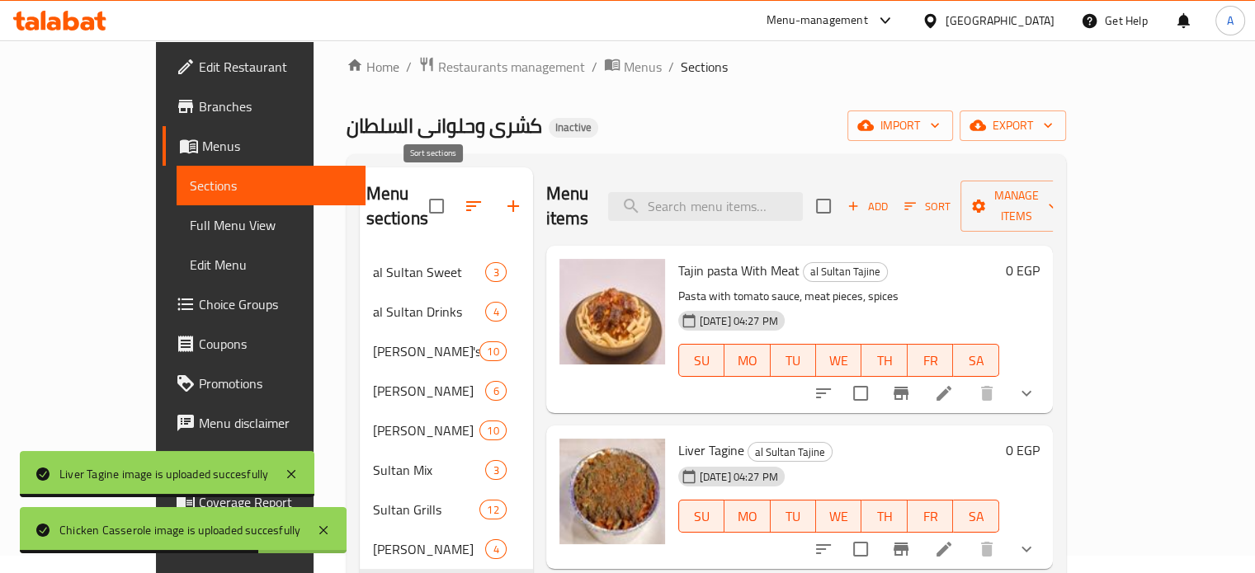
click at [466, 201] on icon "button" at bounding box center [473, 206] width 15 height 10
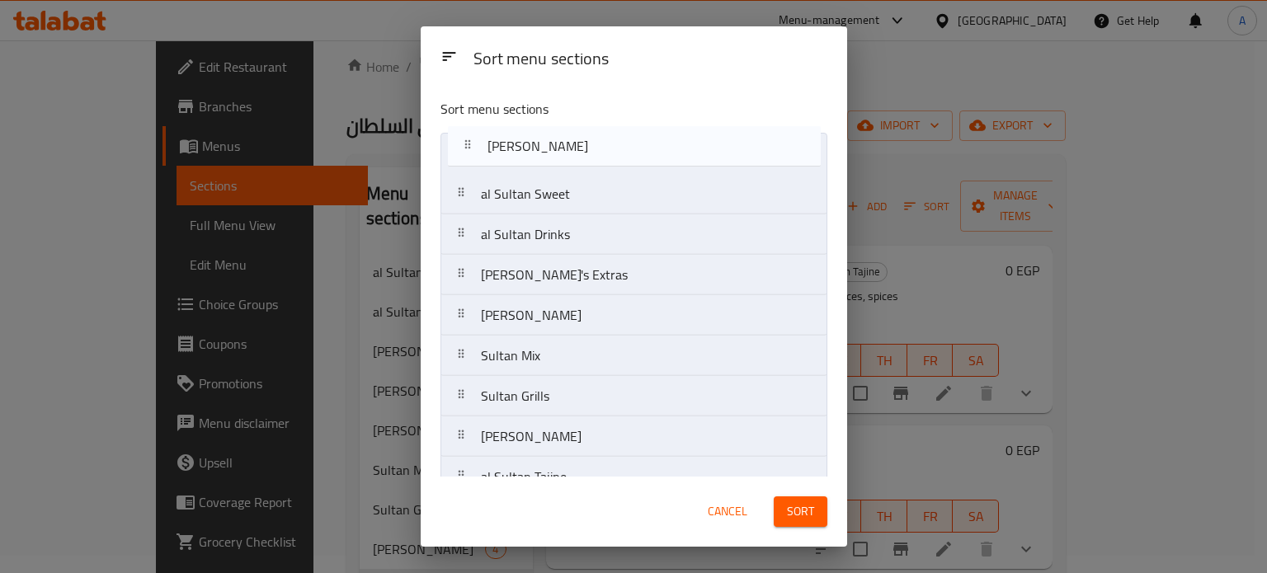
drag, startPoint x: 554, startPoint y: 329, endPoint x: 562, endPoint y: 149, distance: 180.0
click at [562, 149] on nav "al Sultan Sweet al Sultan Drinks Sultan's Extras Sultan Sandwich Sultan Koshari…" at bounding box center [634, 315] width 387 height 365
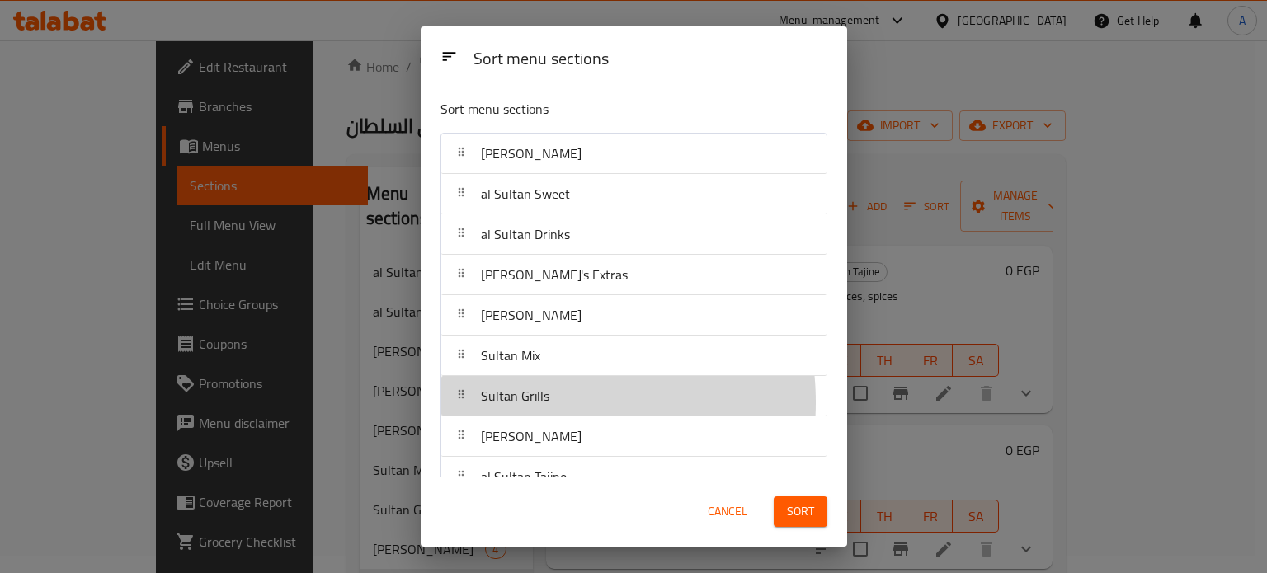
scroll to position [1, 0]
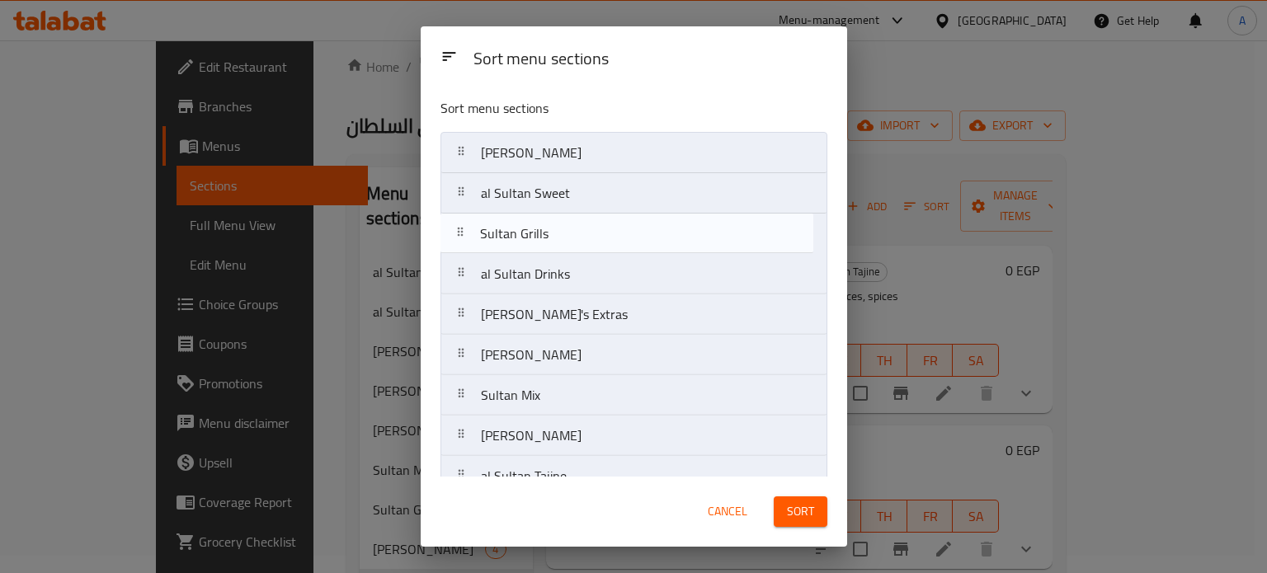
drag, startPoint x: 531, startPoint y: 402, endPoint x: 531, endPoint y: 235, distance: 166.6
click at [531, 235] on nav "Sultan Koshari al Sultan Sweet al Sultan Drinks Sultan's Extras Sultan Sandwich…" at bounding box center [634, 314] width 387 height 365
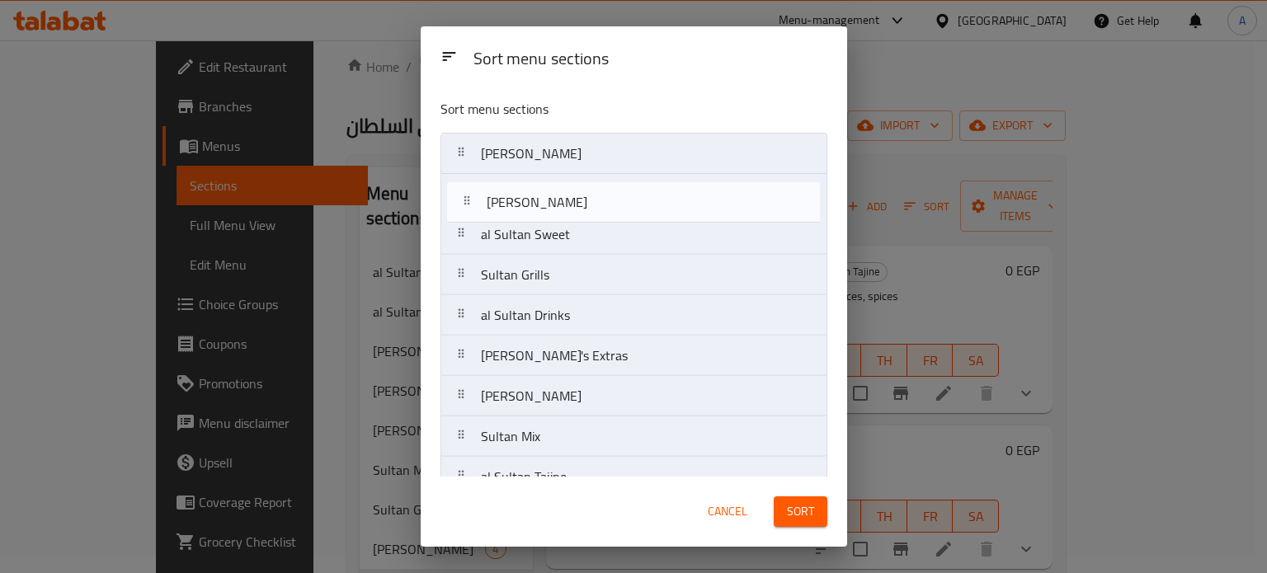
drag, startPoint x: 519, startPoint y: 445, endPoint x: 525, endPoint y: 207, distance: 237.7
click at [525, 207] on nav "Sultan Koshari al Sultan Sweet Sultan Grills al Sultan Drinks Sultan's Extras S…" at bounding box center [634, 315] width 387 height 365
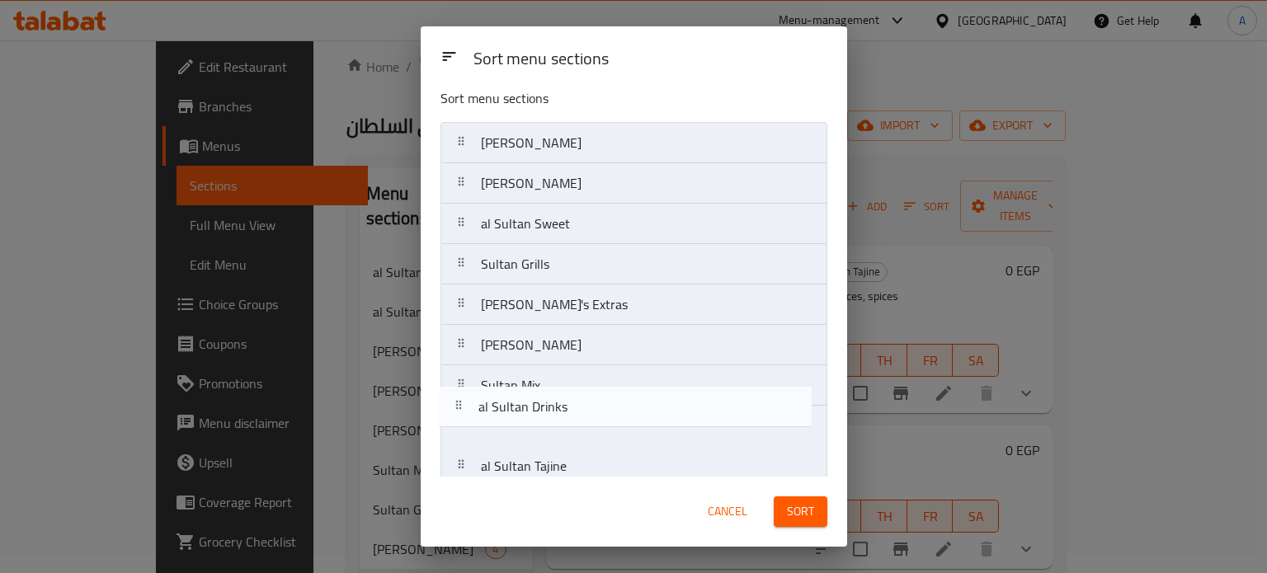
scroll to position [26, 0]
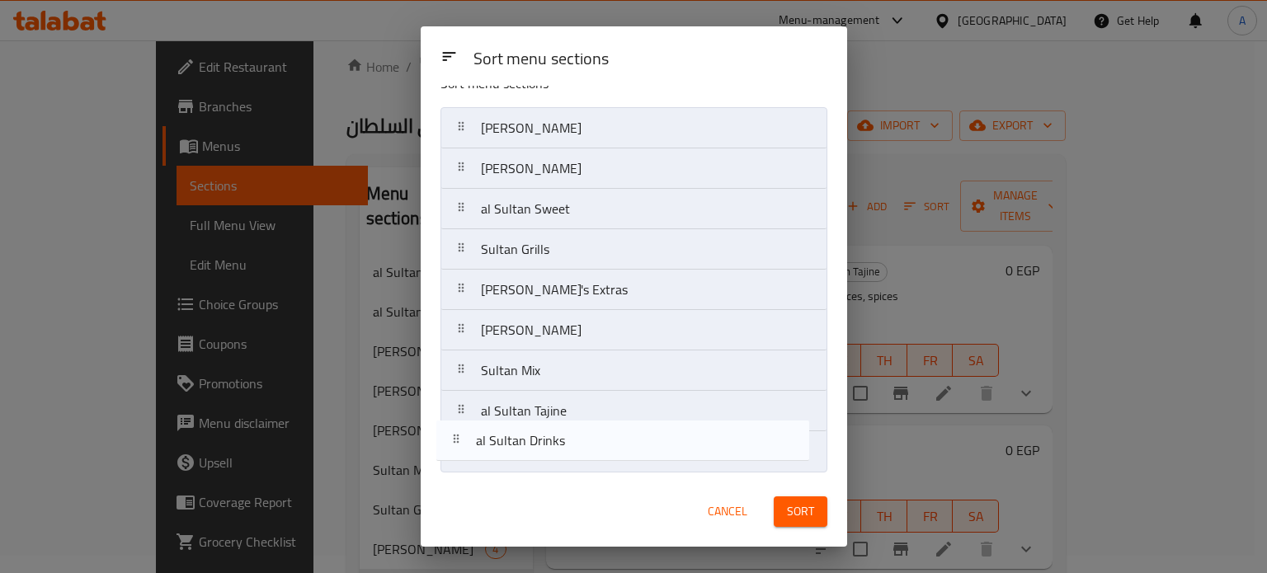
drag, startPoint x: 540, startPoint y: 328, endPoint x: 535, endPoint y: 463, distance: 135.4
click at [535, 463] on nav "Sultan Koshari Sultan Combo al Sultan Sweet Sultan Grills al Sultan Drinks Sult…" at bounding box center [634, 289] width 387 height 365
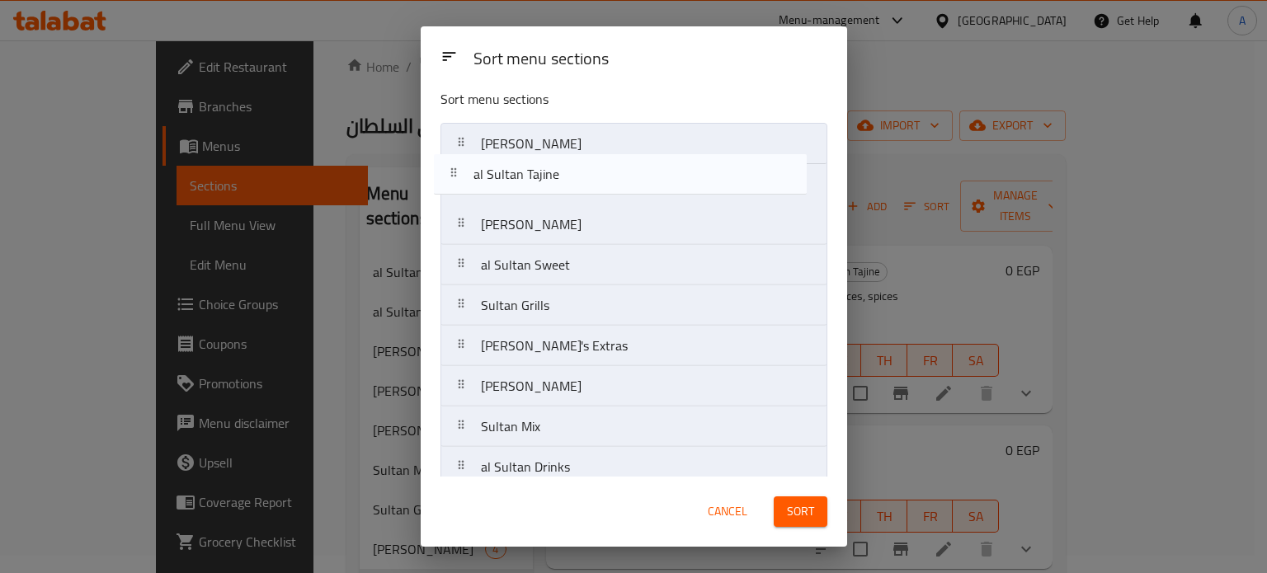
scroll to position [0, 0]
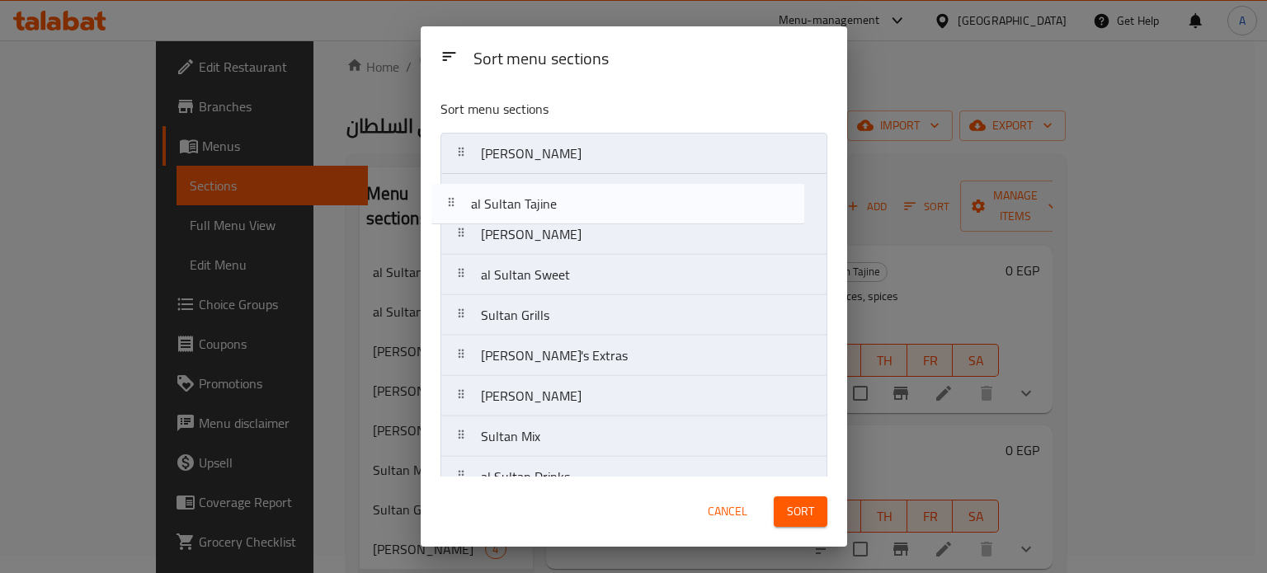
drag, startPoint x: 529, startPoint y: 412, endPoint x: 517, endPoint y: 189, distance: 223.0
click at [517, 189] on nav "Sultan Koshari Sultan Combo al Sultan Sweet Sultan Grills Sultan's Extras Sulta…" at bounding box center [634, 315] width 387 height 365
click at [563, 206] on nav "Sultan Koshari al Sultan Tajine Sultan Combo al Sultan Sweet Sultan Grills Sult…" at bounding box center [634, 315] width 387 height 365
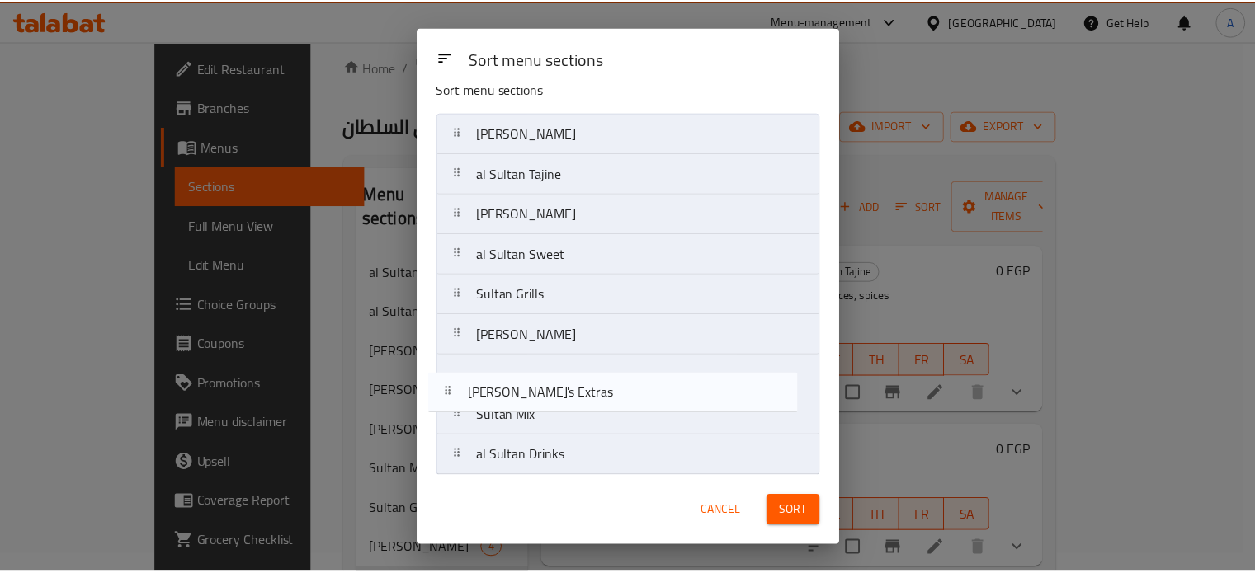
scroll to position [26, 0]
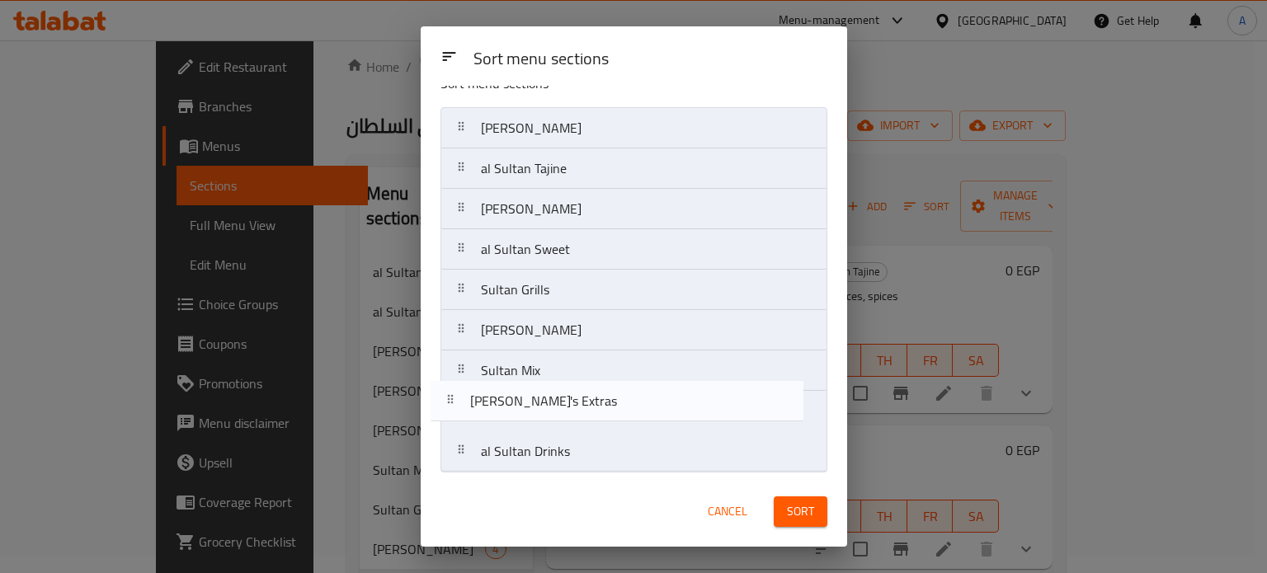
drag, startPoint x: 508, startPoint y: 365, endPoint x: 497, endPoint y: 422, distance: 58.1
click at [497, 422] on nav "Sultan Koshari al Sultan Tajine Sultan Combo al Sultan Sweet Sultan Grills Sult…" at bounding box center [634, 289] width 387 height 365
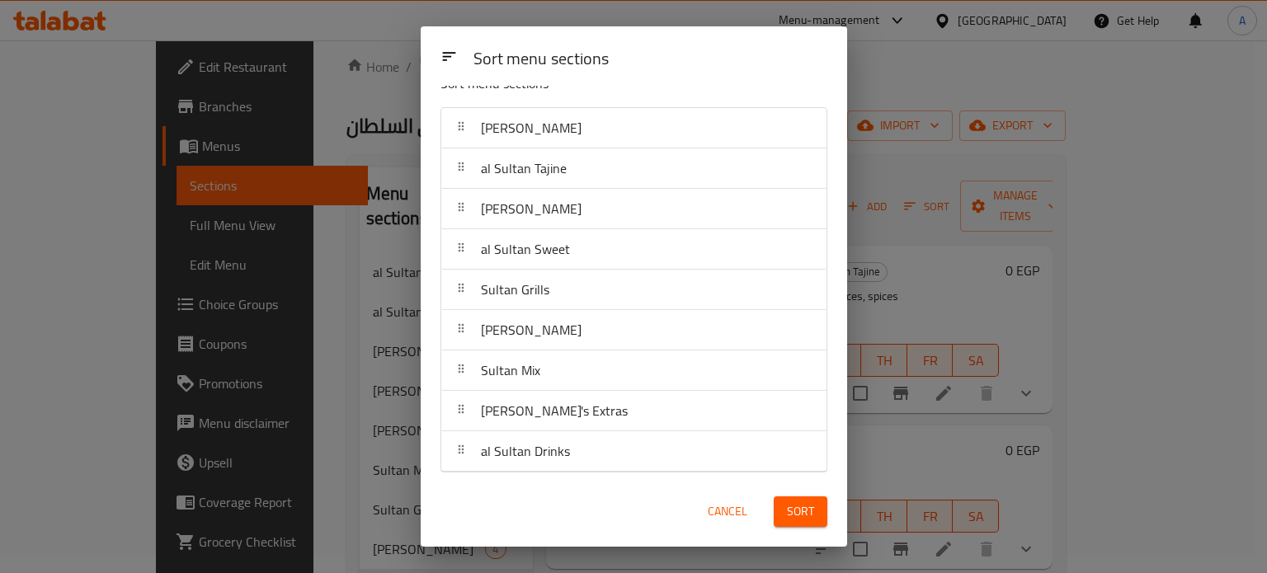
click at [822, 528] on div "Sort" at bounding box center [800, 512] width 73 height 50
click at [802, 513] on span "Sort" at bounding box center [800, 512] width 27 height 21
